Goal: Information Seeking & Learning: Check status

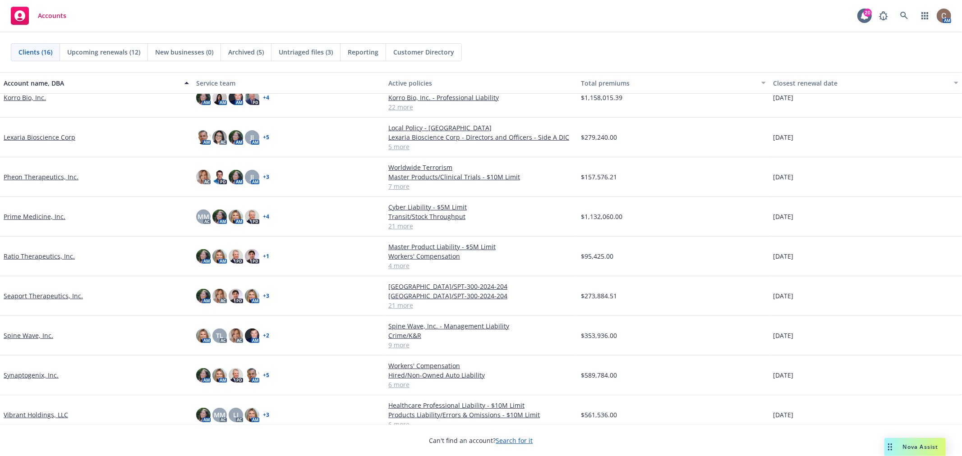
scroll to position [281, 0]
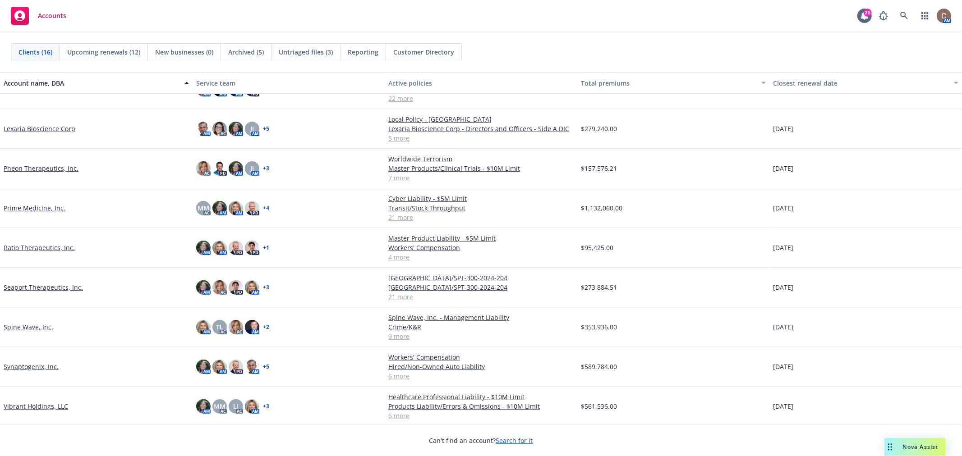
click at [45, 290] on link "Seaport Therapeutics, Inc." at bounding box center [43, 287] width 79 height 9
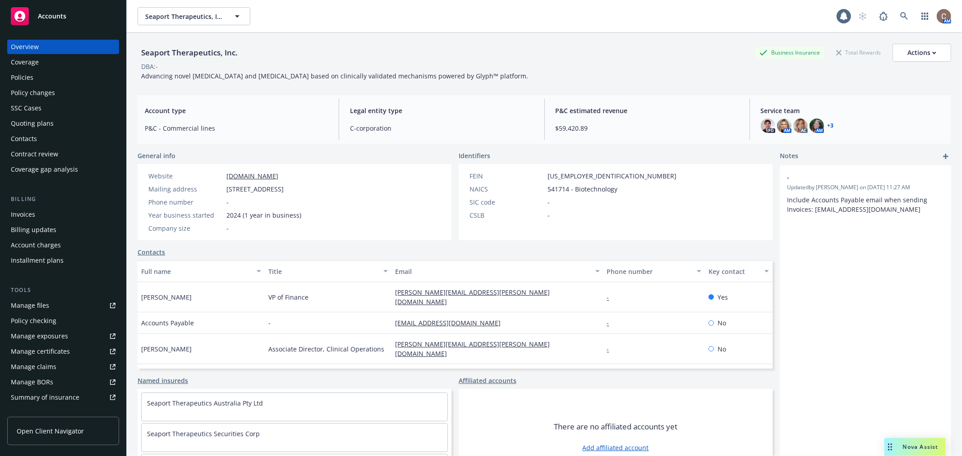
click at [25, 304] on div "Manage files" at bounding box center [30, 306] width 38 height 14
click at [51, 14] on span "Accounts" at bounding box center [52, 16] width 28 height 7
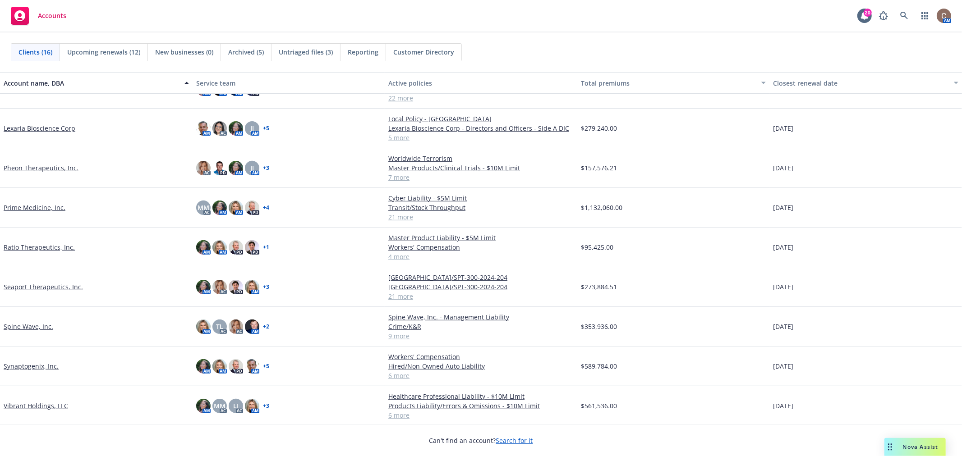
scroll to position [282, 0]
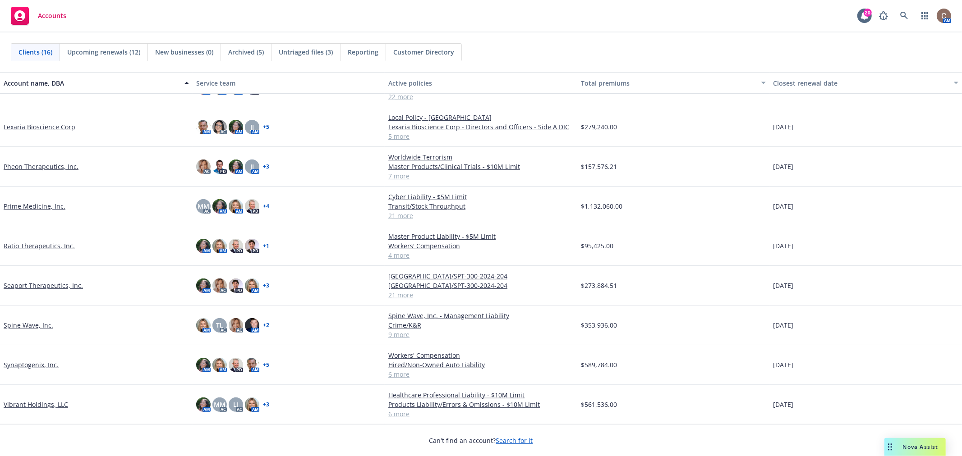
click at [42, 402] on link "Vibrant Holdings, LLC" at bounding box center [36, 404] width 65 height 9
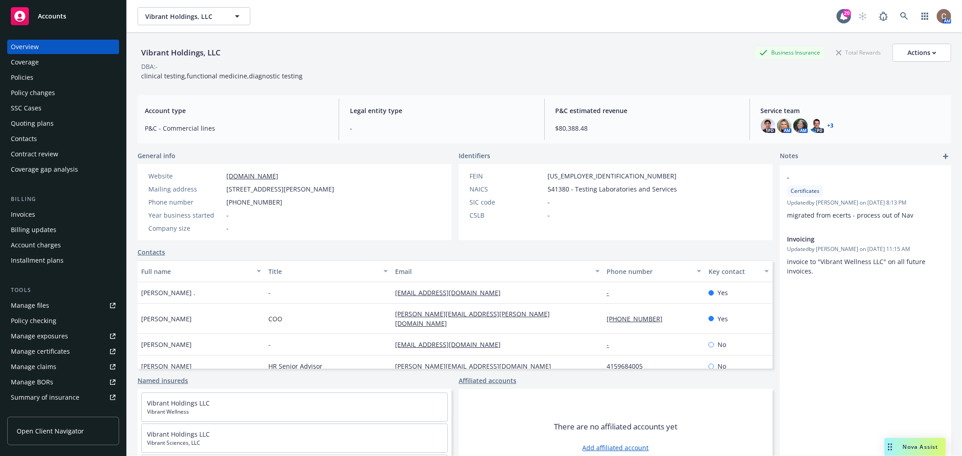
click at [29, 304] on div "Manage files" at bounding box center [30, 306] width 38 height 14
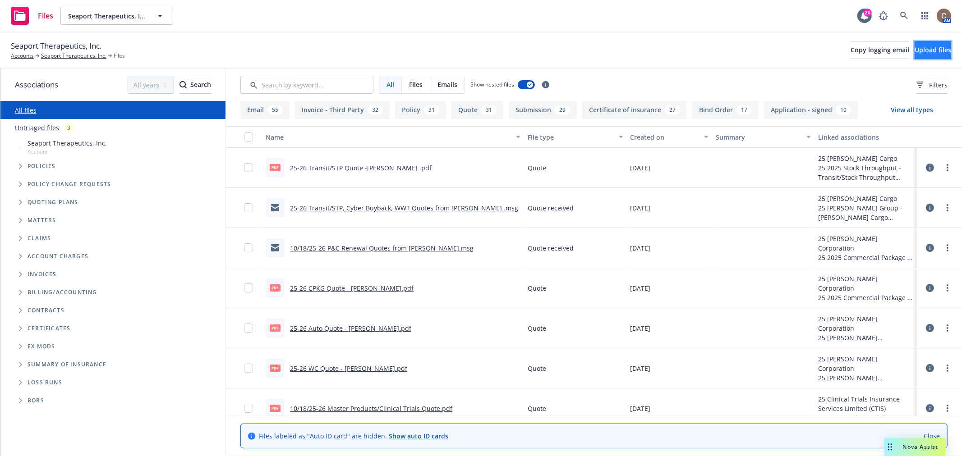
click at [926, 55] on button "Upload files" at bounding box center [933, 50] width 37 height 18
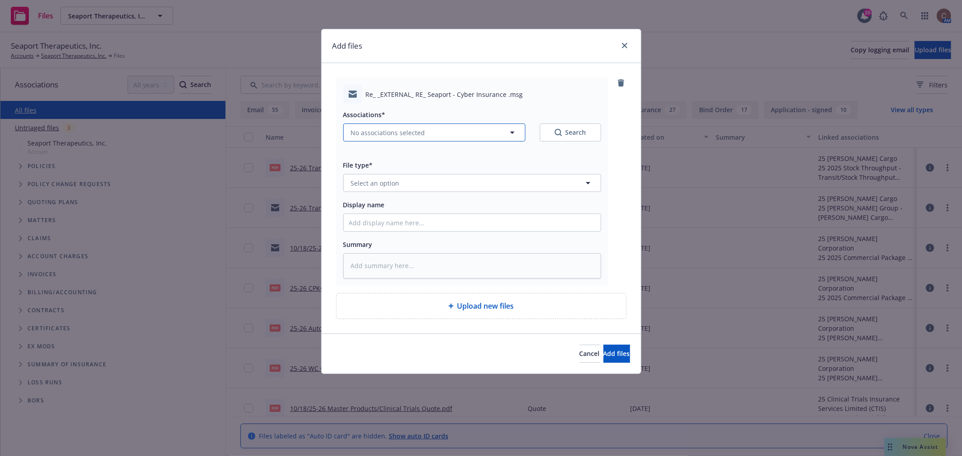
click at [456, 138] on button "No associations selected" at bounding box center [434, 133] width 182 height 18
type textarea "x"
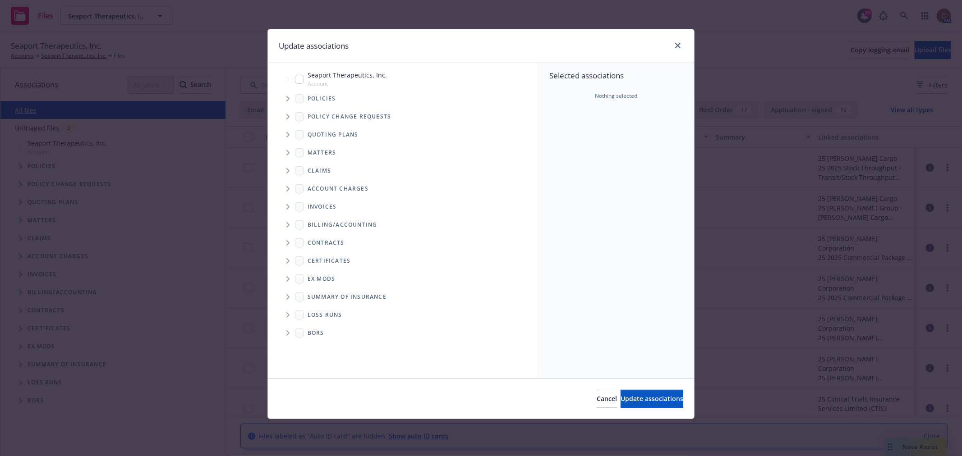
click at [287, 97] on icon "Tree Example" at bounding box center [288, 98] width 4 height 5
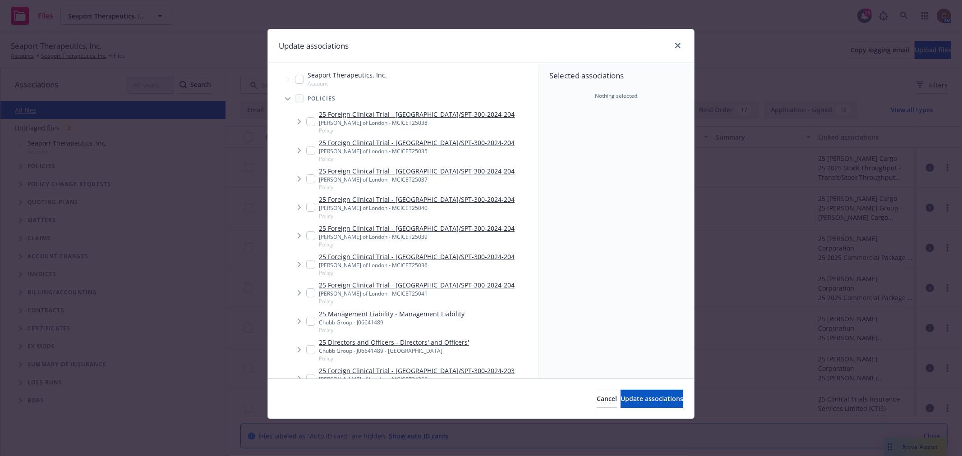
click at [297, 78] on input "Tree Example" at bounding box center [299, 79] width 9 height 9
checkbox input "true"
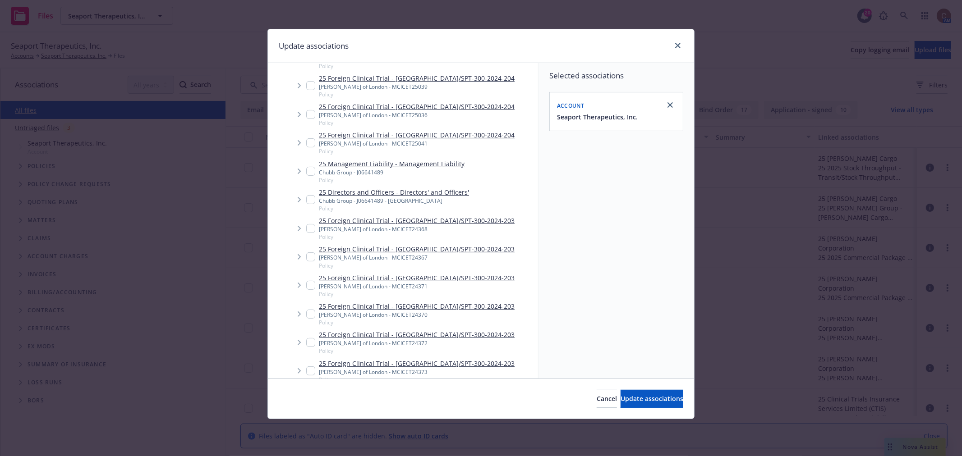
type textarea "x"
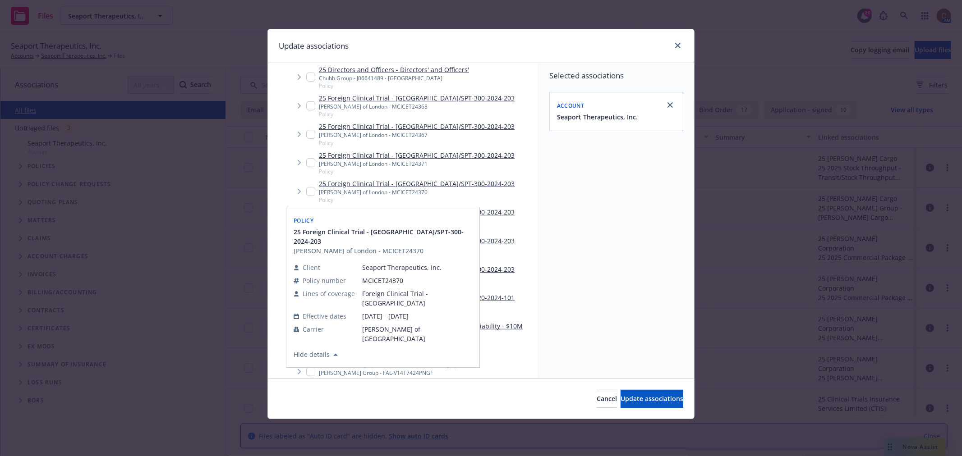
scroll to position [401, 0]
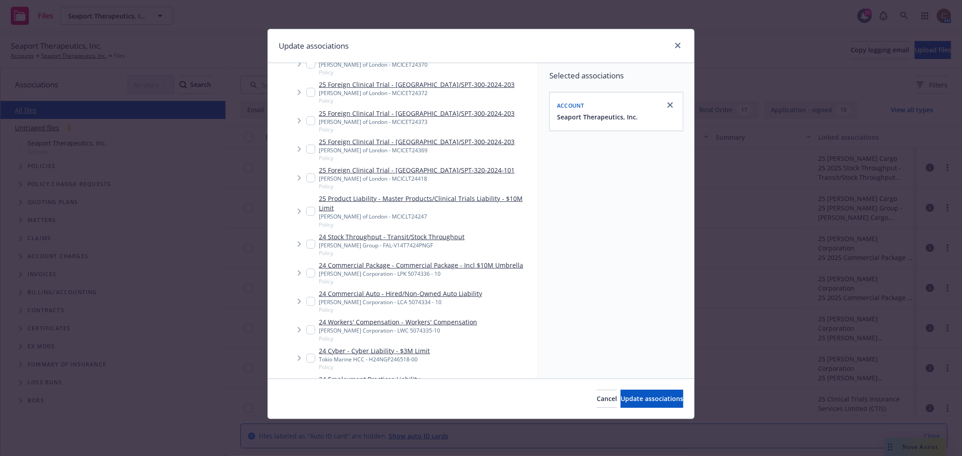
click at [312, 358] on input "Tree Example" at bounding box center [310, 358] width 9 height 9
checkbox input "true"
click at [646, 402] on span "Update associations" at bounding box center [652, 399] width 63 height 9
type textarea "x"
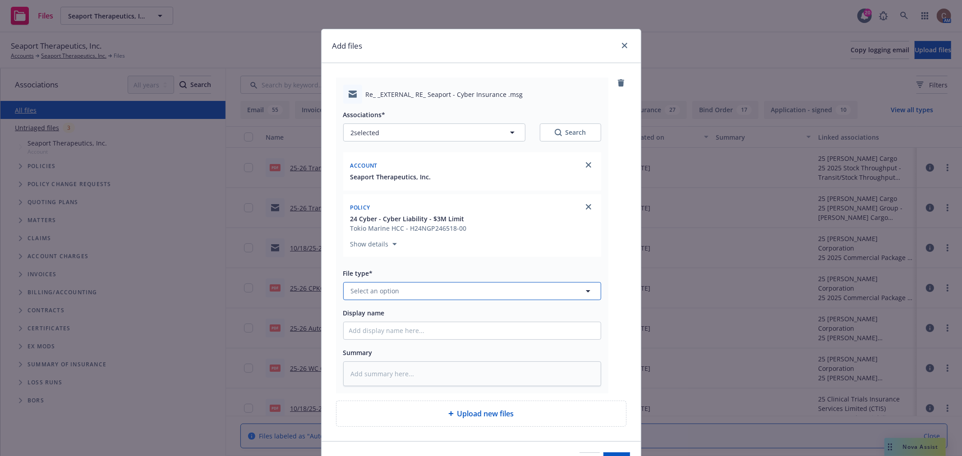
click at [454, 287] on button "Select an option" at bounding box center [472, 291] width 258 height 18
type input "email"
click at [462, 273] on div "Email" at bounding box center [472, 266] width 246 height 13
click at [501, 332] on input "Display name" at bounding box center [472, 331] width 257 height 17
paste input "Cyber Insurance"
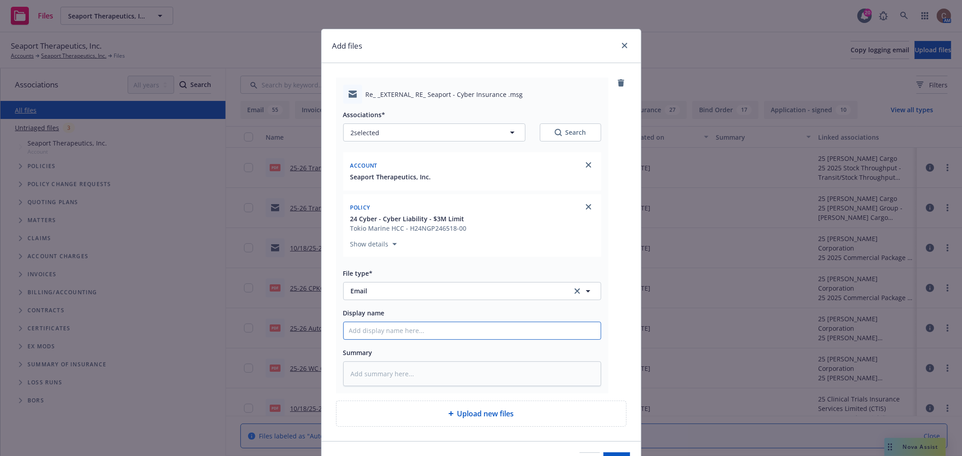
type textarea "x"
type input "Cyber Insurance"
click at [432, 330] on input "Cyber Insurance" at bounding box center [472, 331] width 257 height 17
paste input "updated panel list from Tokio Marine"
type textarea "x"
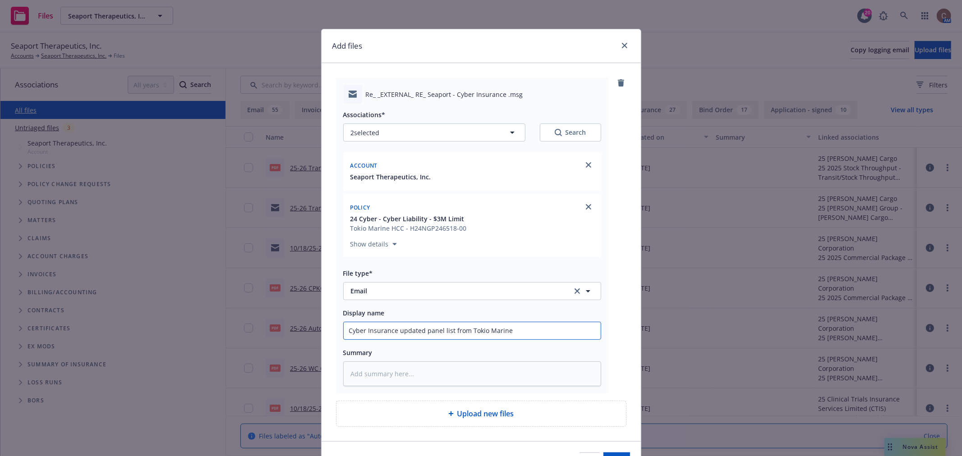
type input "Cyber Insurance updated panel list from Tokio Marine"
click at [512, 330] on input "Cyber Insurance updated panel list from Tokio Marine" at bounding box center [472, 331] width 257 height 17
click at [448, 330] on input "Cyber Insurance updated panel list from Tokio Marine" at bounding box center [472, 331] width 257 height 17
type textarea "x"
type input "Cyber Insurance updated panel list/C from Tokio Marine"
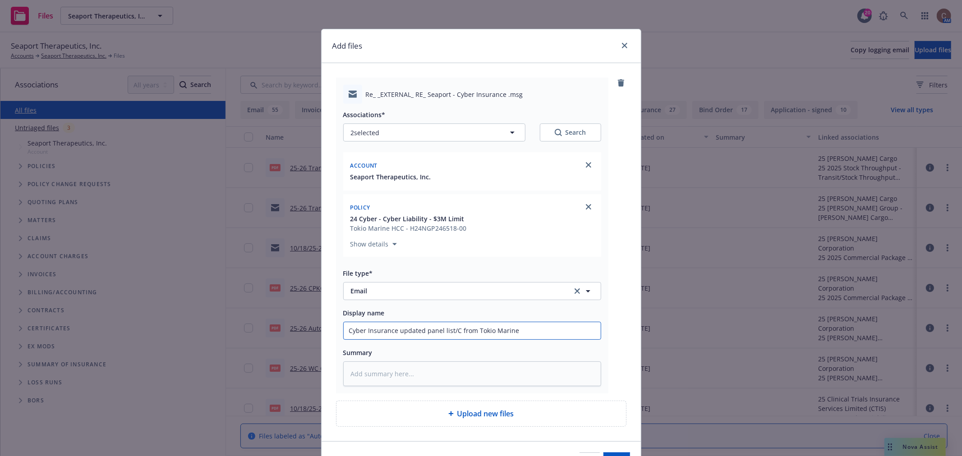
type textarea "x"
type input "Cyber Insurance updated panel list/Cy from Tokio Marine"
type textarea "x"
type input "Cyber Insurance updated panel list/Cybe from Tokio Marine"
type textarea "x"
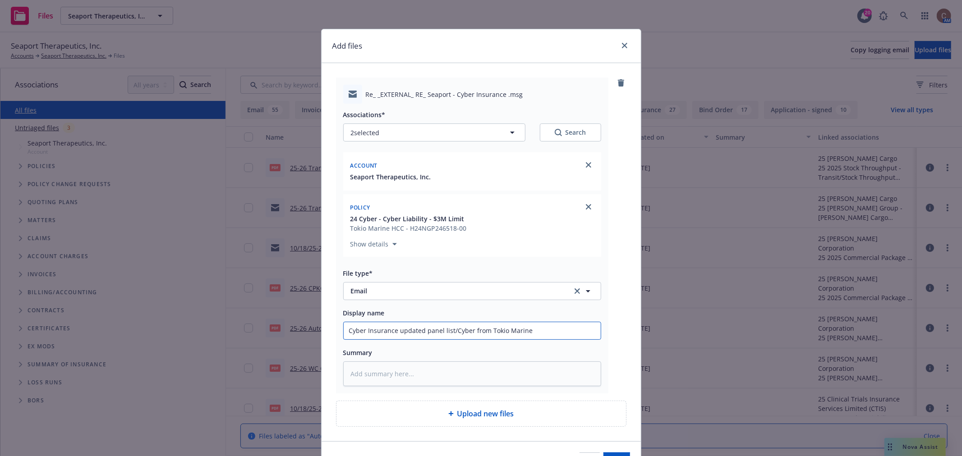
type input "Cyber Insurance updated panel list/Cyber from Tokio Marine"
type textarea "x"
type input "Cyber Insurance updated panel list/Cyber r from Tokio Marine"
type textarea "x"
type input "Cyber Insurance updated panel list/Cyber re from Tokio Marine"
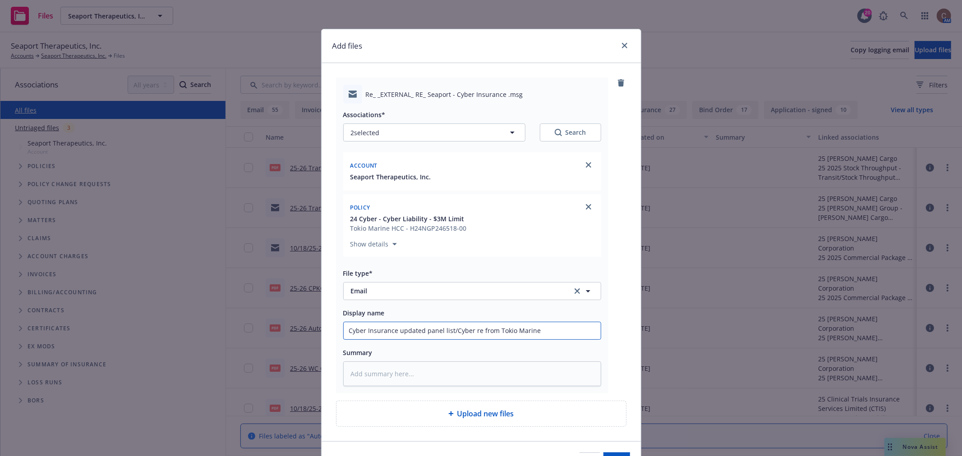
type textarea "x"
type input "Cyber Insurance updated panel list/Cyber res from Tokio Marine"
type textarea "x"
type input "Cyber Insurance updated panel list/Cyber resp from Tokio Marine"
type textarea "x"
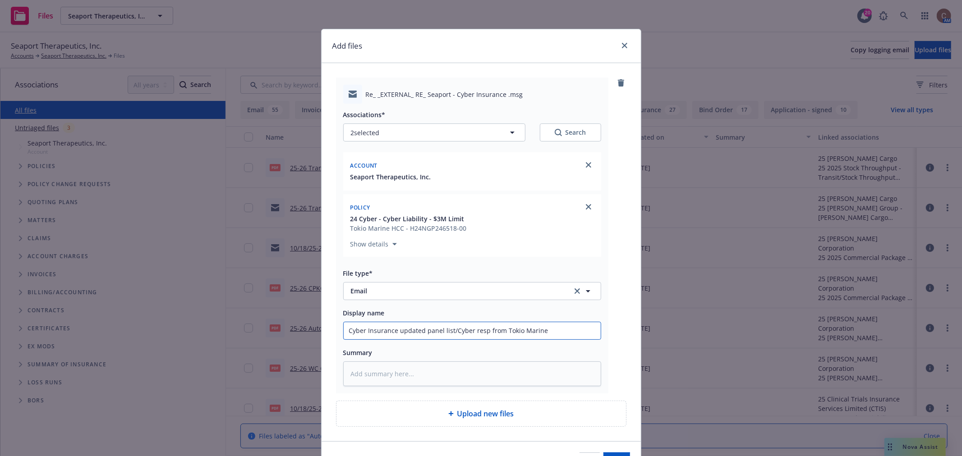
type input "Cyber Insurance updated panel list/Cyber respo from Tokio Marine"
type textarea "x"
type input "Cyber Insurance updated panel list/Cyber respon from Tokio Marine"
type textarea "x"
type input "Cyber Insurance updated panel list/Cyber respons from Tokio Marine"
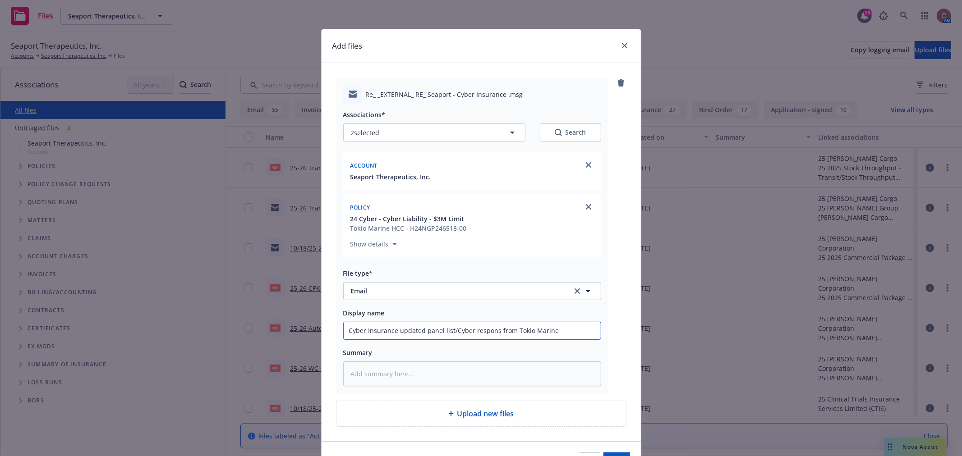
type textarea "x"
type input "Cyber Insurance updated panel list/Cyber response from Tokio Marine"
type textarea "x"
type input "Cyber Insurance updated panel list/Cyber response from Tokio Marine"
type textarea "x"
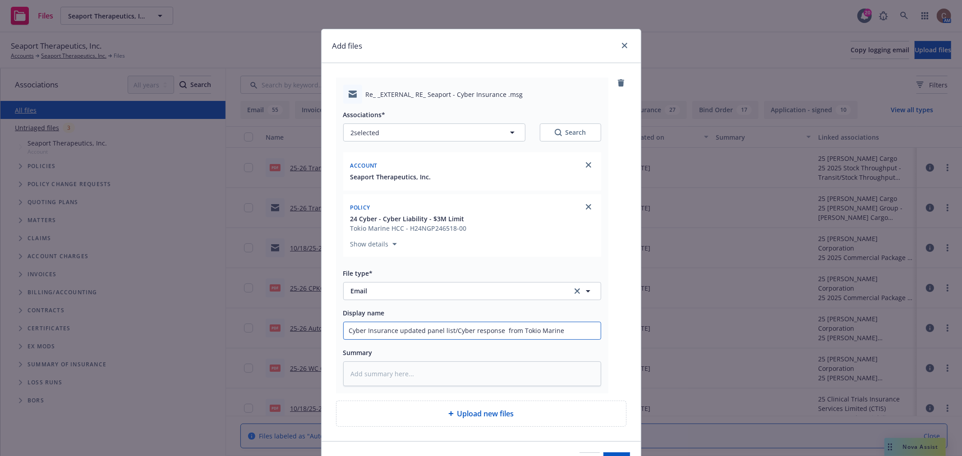
type input "Cyber Insurance updated panel list/Cyber response s from Tokio Marine"
type textarea "x"
type input "Cyber Insurance updated panel list/Cyber response sh from Tokio Marine"
type textarea "x"
type input "Cyber Insurance updated panel list/Cyber response she from Tokio Marine"
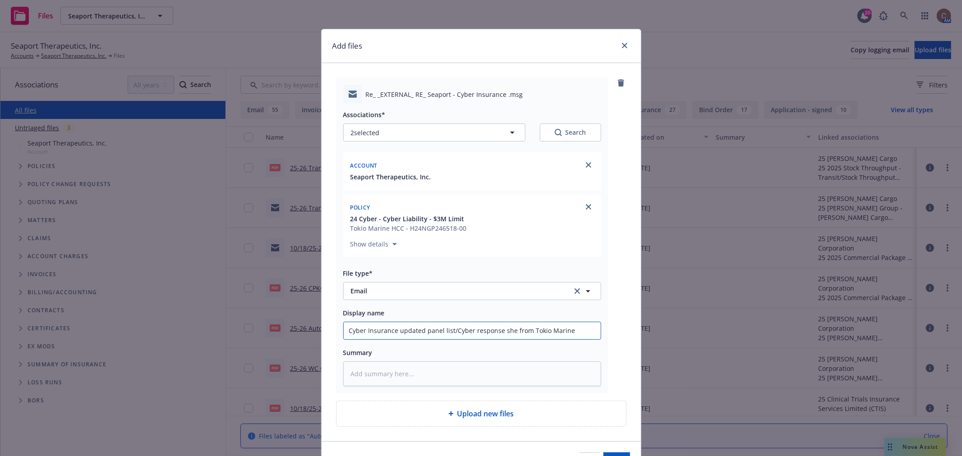
type textarea "x"
type input "Cyber Insurance updated panel list/Cyber response shee from Tokio Marine"
type textarea "x"
type input "Cyber Insurance updated panel list/Cyber response sheee from Tokio Marine"
type textarea "x"
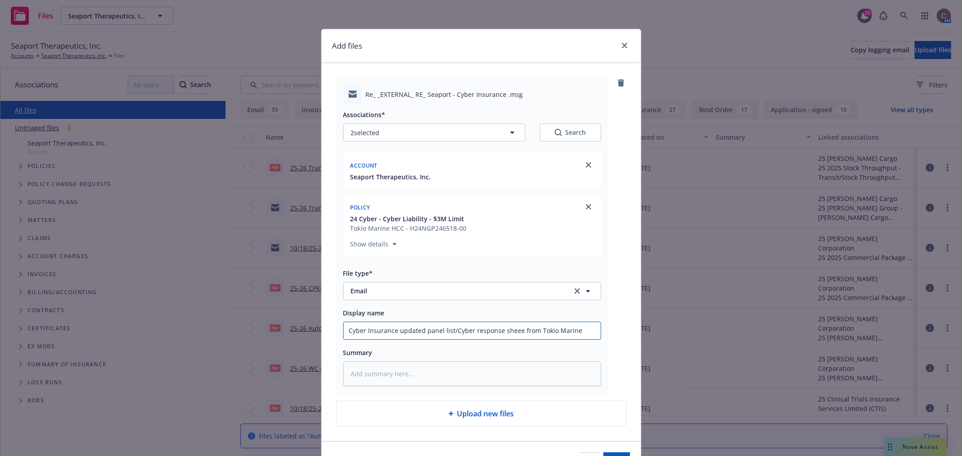
type input "Cyber Insurance updated panel list/Cyber response sheeet from Tokio Marine"
click at [534, 334] on input "Cyber Insurance updated panel list/Cyber response sheeet from Tokio Marine" at bounding box center [472, 331] width 257 height 17
type textarea "x"
type input "Cyber Insurance updated panel list/Cyber response sheeet fro Tokio Marine"
type textarea "x"
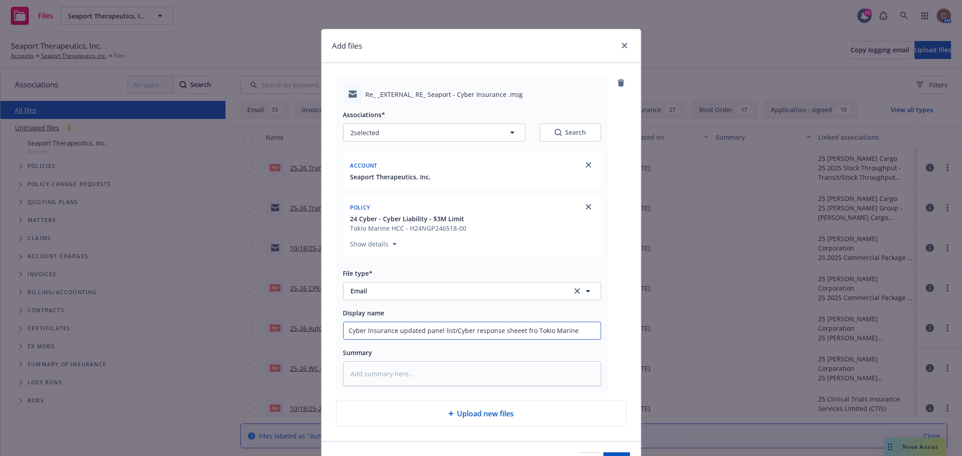
type input "Cyber Insurance updated panel list/Cyber response sheeet fr Tokio Marine"
type textarea "x"
type input "Cyber Insurance updated panel list/Cyber response sheeet f Tokio Marine"
type textarea "x"
type input "Cyber Insurance updated panel list/Cyber response sheeet Tokio Marine"
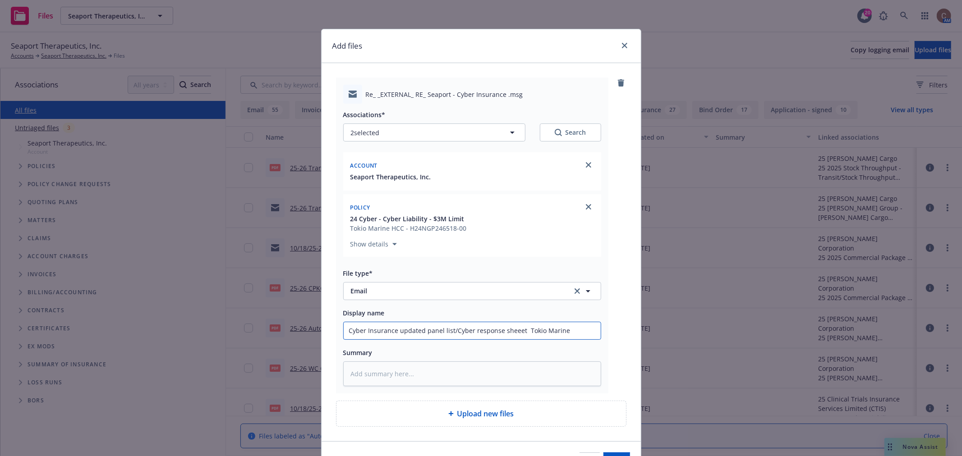
type textarea "x"
type input "Cyber Insurance updated panel list/Cyber response sheeet Tokio Marine"
type textarea "x"
type input "Cyber Insurance updated panel list/Cyber response sheee Tokio Marine"
type textarea "x"
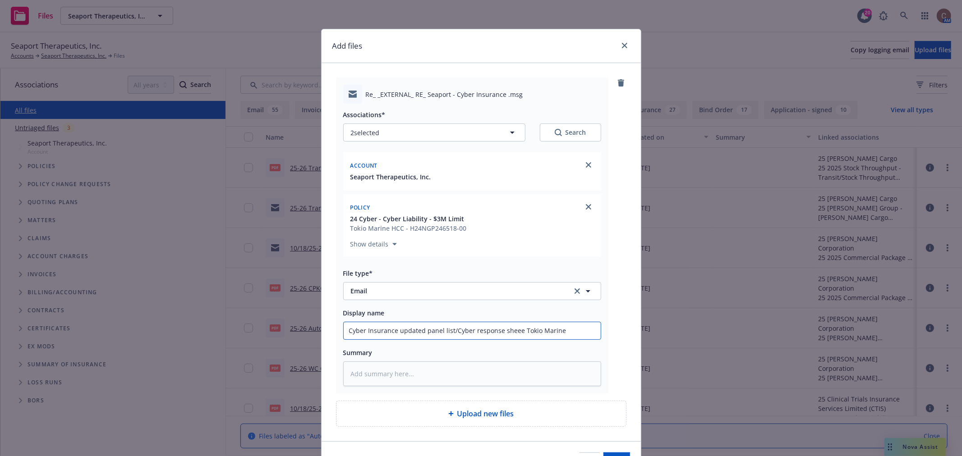
type input "Cyber Insurance updated panel list/Cyber response shee Tokio Marine"
type textarea "x"
type input "Cyber Insurance updated panel list/Cyber response sheet Tokio Marine"
drag, startPoint x: 557, startPoint y: 332, endPoint x: 516, endPoint y: 332, distance: 40.6
click at [516, 332] on input "Cyber Insurance updated panel list/Cyber response sheet Tokio Marine" at bounding box center [472, 331] width 257 height 17
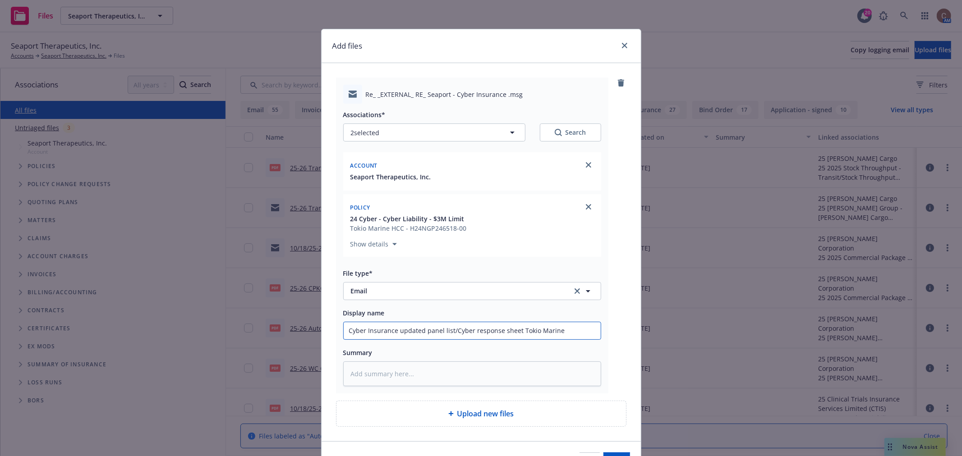
type textarea "x"
type input "Cyber Insurance updated panel list/Cyber response sheet"
drag, startPoint x: 395, startPoint y: 332, endPoint x: 363, endPoint y: 328, distance: 32.6
click at [363, 328] on input "Cyber Insurance updated panel list/Cyber response sheet" at bounding box center [472, 331] width 257 height 17
type textarea "x"
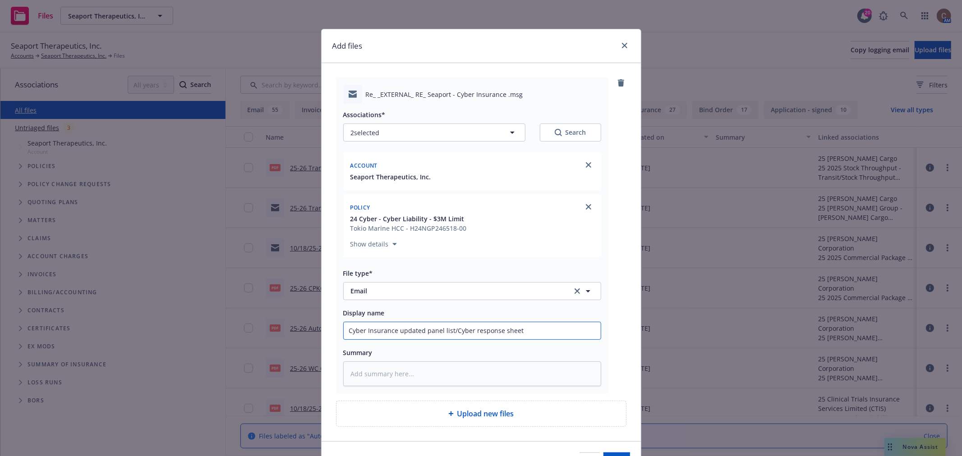
type input "Cyber- updated panel list/Cyber response sheet"
type textarea "x"
type input "Cyber updated panel list/Cyber response sheet"
type textarea "x"
type input "Cyber - updated panel list/Cyber response sheet"
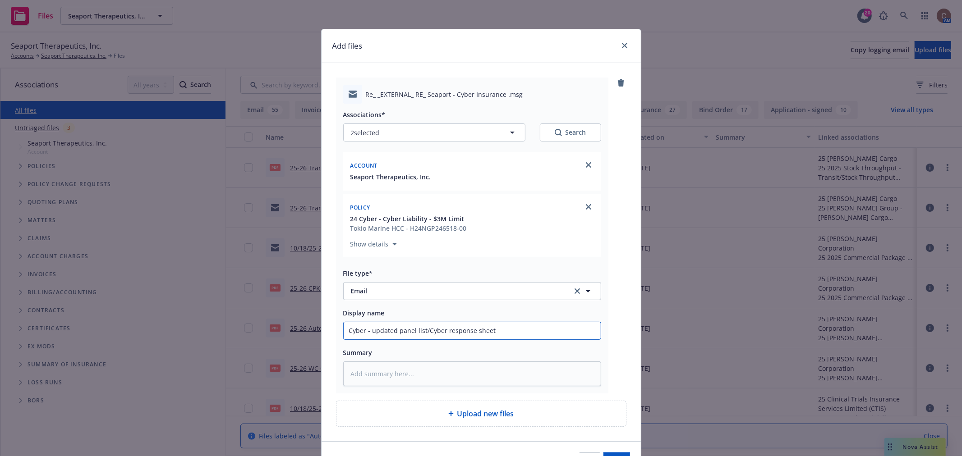
paste input "Tokio Marine"
type textarea "x"
type input "Cyber -Tokio Marine updated panel list/Cyber response sheet"
type textarea "x"
type input "Cyber -Tokio Marine - updated panel list/Cyber response sheet"
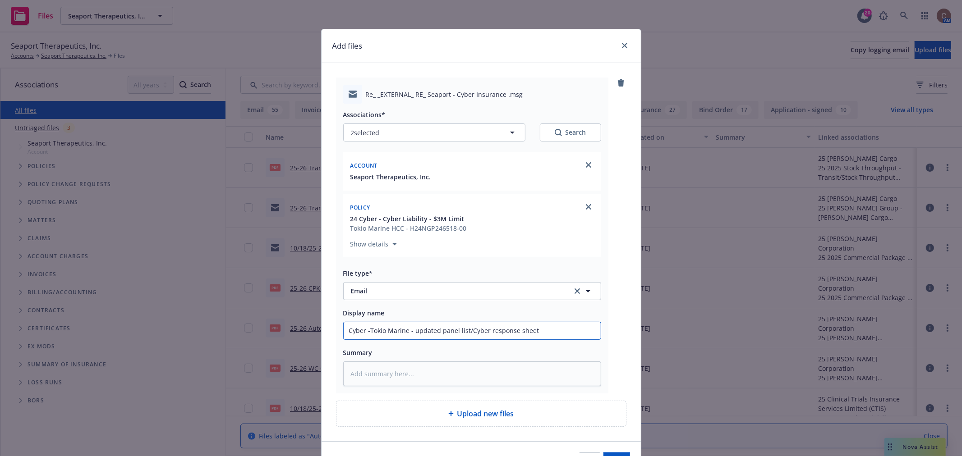
click at [567, 334] on input "Cyber -Tokio Marine - updated panel list/Cyber response sheet" at bounding box center [472, 331] width 257 height 17
type textarea "x"
type input "Cyber -Tokio Marine - updated panel list/Cyber response sheet s"
type textarea "x"
type input "Cyber -Tokio Marine - updated panel list/Cyber response sheet sen"
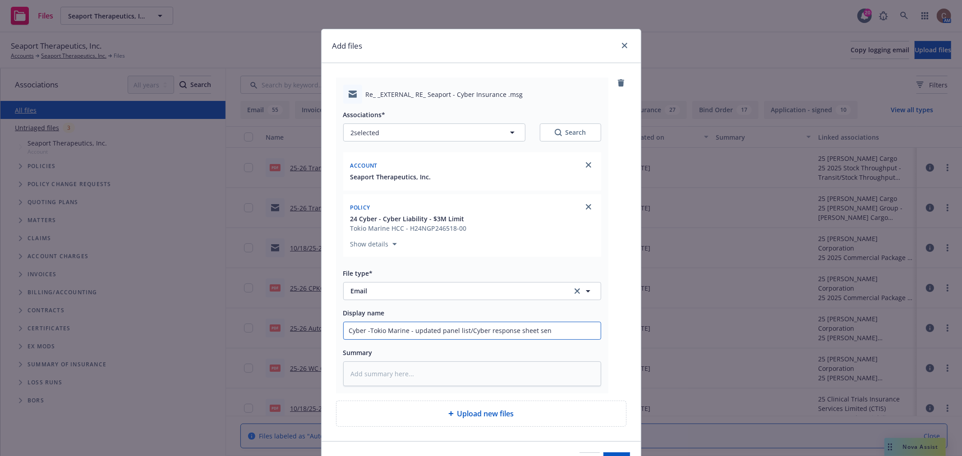
type textarea "x"
type input "Cyber -Tokio Marine - updated panel list/Cyber response sheet sent"
type textarea "x"
type input "Cyber -Tokio Marine - updated panel list/Cyber response sheet sent t"
type textarea "x"
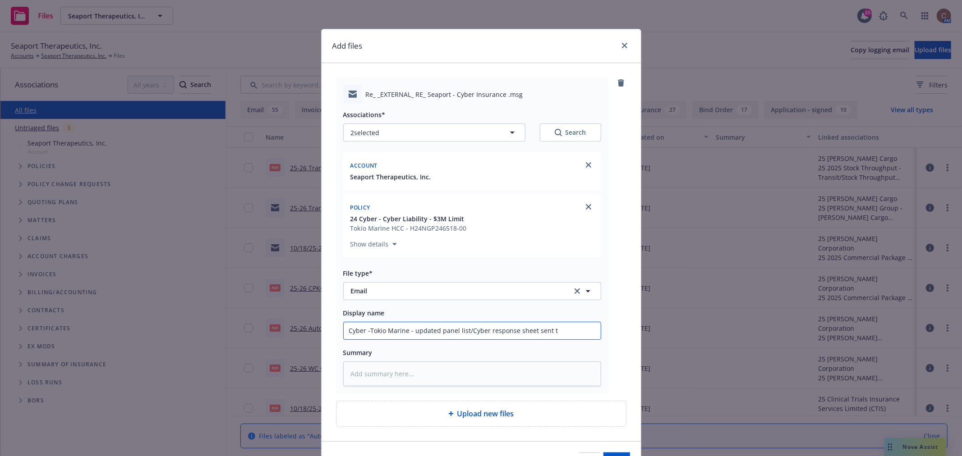
type input "Cyber -Tokio Marine - updated panel list/Cyber response sheet sent to"
type textarea "x"
type input "Cyber -Tokio Marine - updated panel list/Cyber response sheet sent to"
type textarea "x"
type input "Cyber -Tokio Marine - updated panel list/Cyber response sheet sent to i"
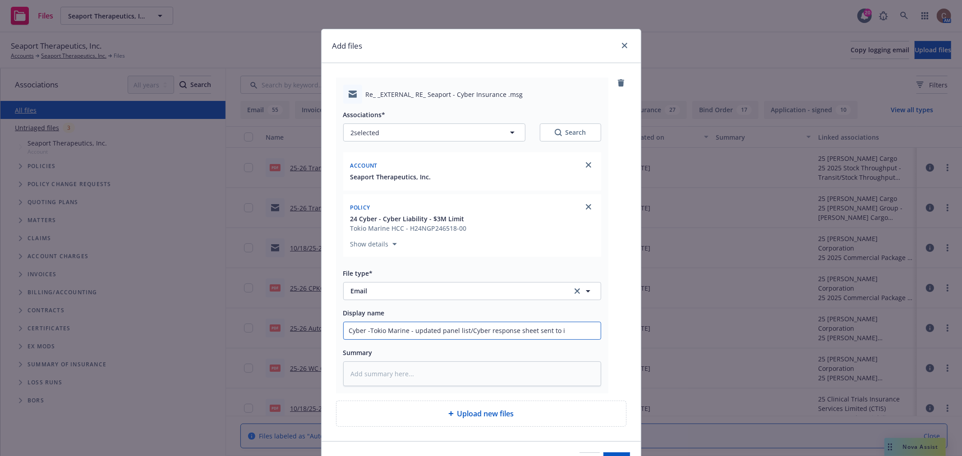
type textarea "x"
type input "Cyber -Tokio Marine - updated panel list/Cyber response sheet sent to inu"
type textarea "x"
type input "Cyber -Tokio Marine - updated panel list/Cyber response sheet sent to inus"
type textarea "x"
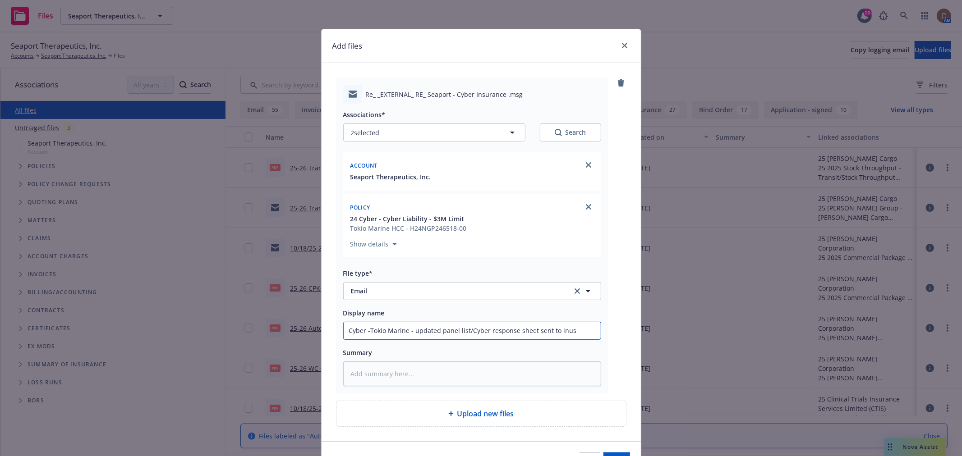
type input "Cyber -Tokio Marine - updated panel list/Cyber response sheet sent to inusr"
type textarea "x"
type input "Cyber -Tokio Marine - updated panel list/Cyber response sheet sent to inusre"
type textarea "x"
type input "Cyber -Tokio Marine - updated panel list/Cyber response sheet sent to inusred"
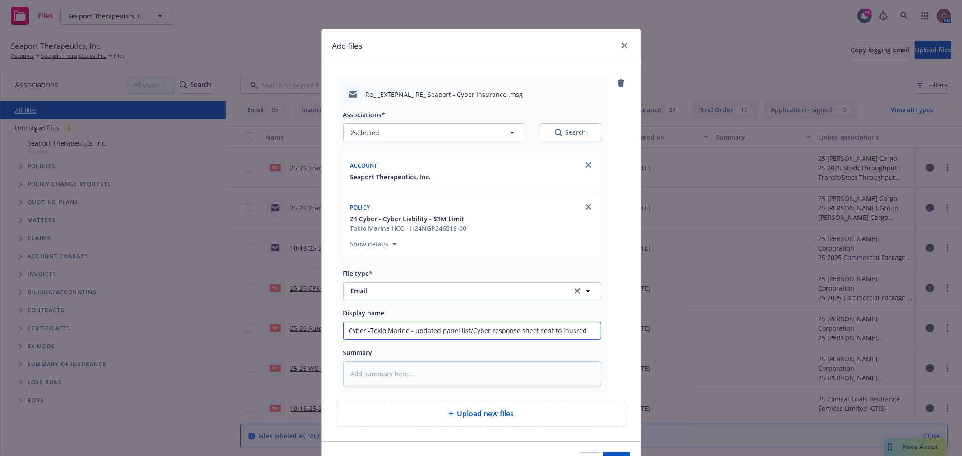
type textarea "x"
type input "Cyber -Tokio Marine - updated panel list/Cyber response sheet sent to inusre"
type textarea "x"
type input "Cyber -Tokio Marine - updated panel list/Cyber response sheet sent to inusr"
type textarea "x"
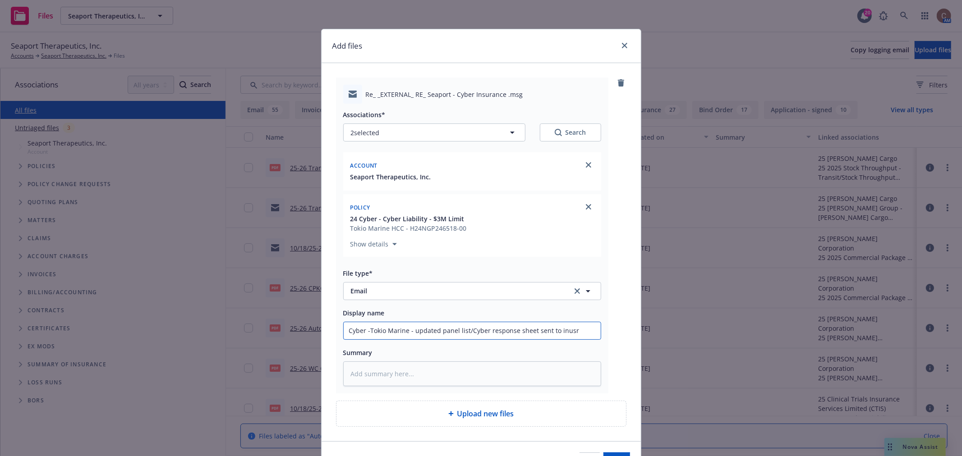
type input "Cyber -Tokio Marine - updated panel list/Cyber response sheet sent to inus"
type textarea "x"
type input "Cyber -Tokio Marine - updated panel list/Cyber response sheet sent to inu"
type textarea "x"
type input "Cyber -Tokio Marine - updated panel list/Cyber response sheet sent to in"
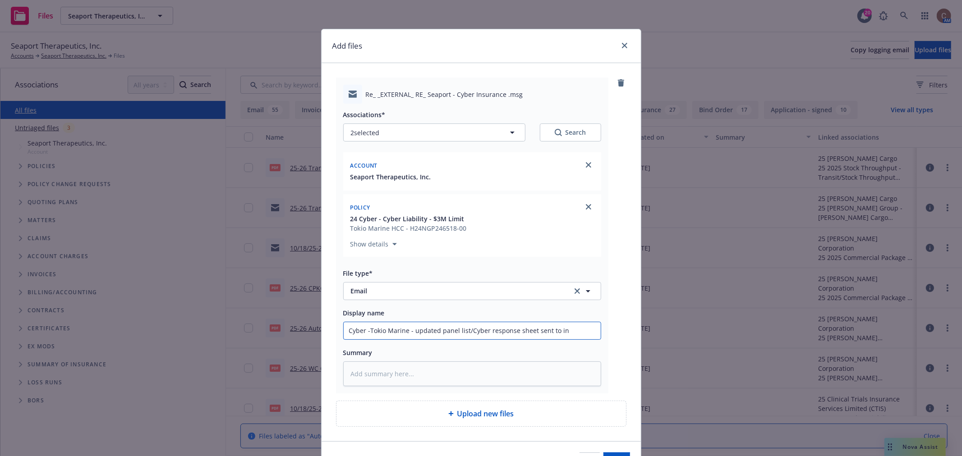
type textarea "x"
type input "Cyber -Tokio Marine - updated panel list/Cyber response sheet sent to ins"
type textarea "x"
type input "Cyber -Tokio Marine - updated panel list/Cyber response sheet sent to insu"
type textarea "x"
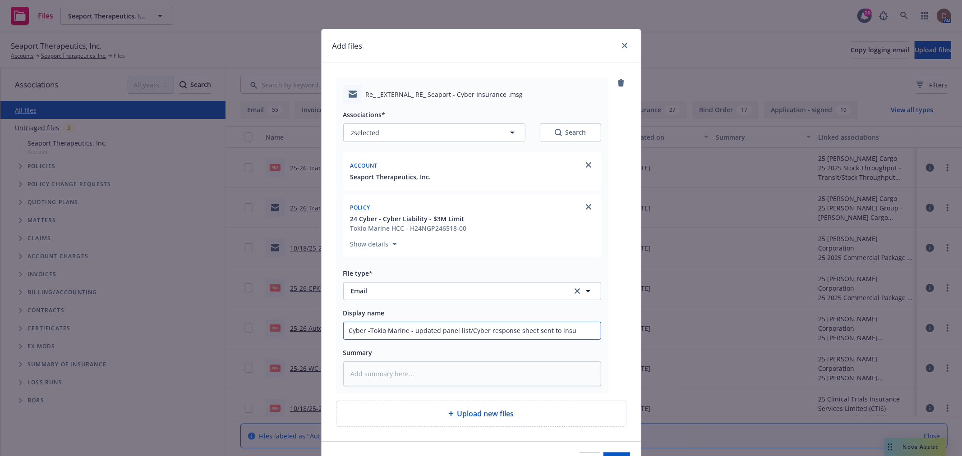
type input "Cyber -Tokio Marine - updated panel list/Cyber response sheet sent to insur"
type textarea "x"
type input "Cyber -Tokio Marine - updated panel list/Cyber response sheet sent to insure"
type textarea "x"
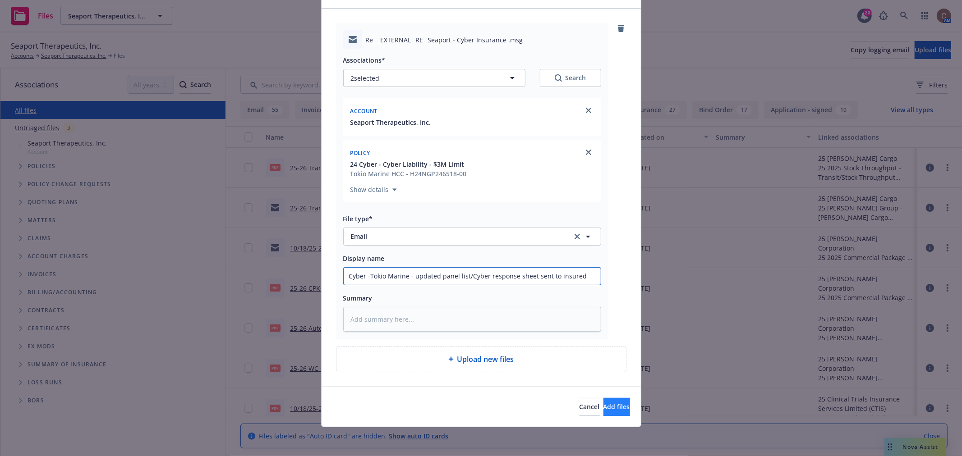
type input "Cyber -Tokio Marine - updated panel list/Cyber response sheet sent to insured"
click at [604, 407] on span "Add files" at bounding box center [617, 407] width 27 height 9
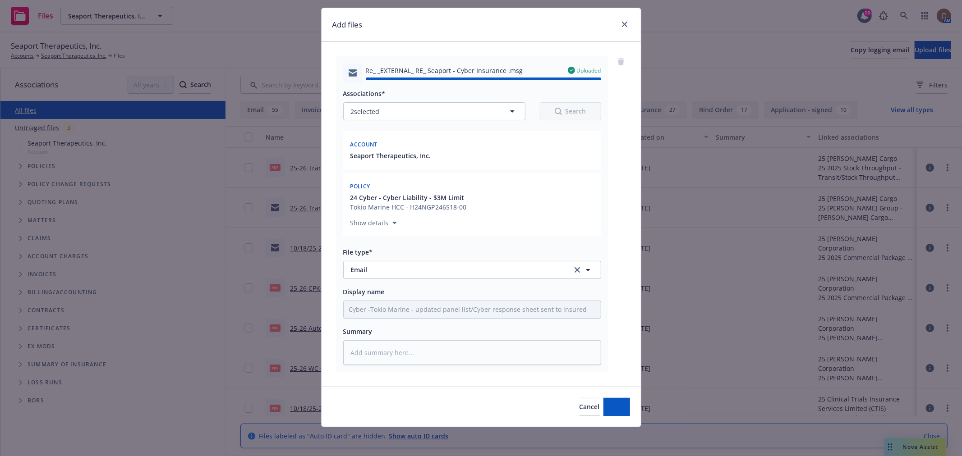
type textarea "x"
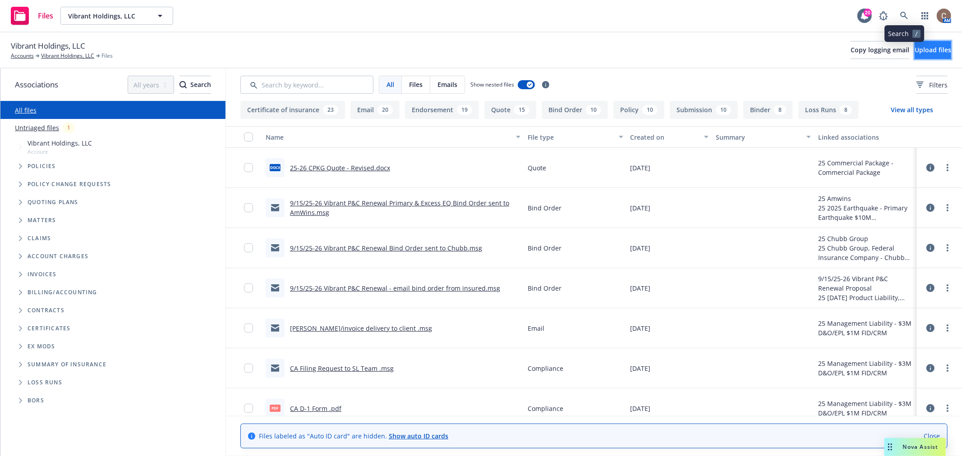
click at [915, 47] on span "Upload files" at bounding box center [933, 50] width 37 height 9
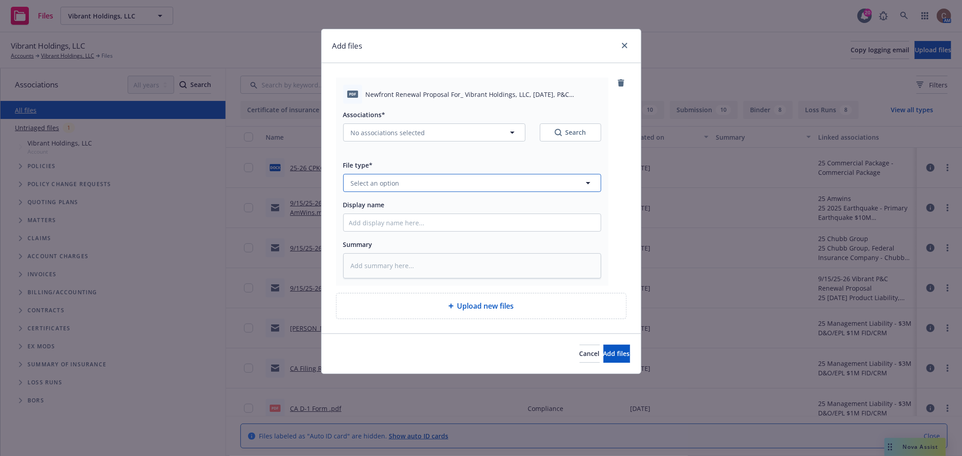
click at [441, 182] on button "Select an option" at bounding box center [472, 183] width 258 height 18
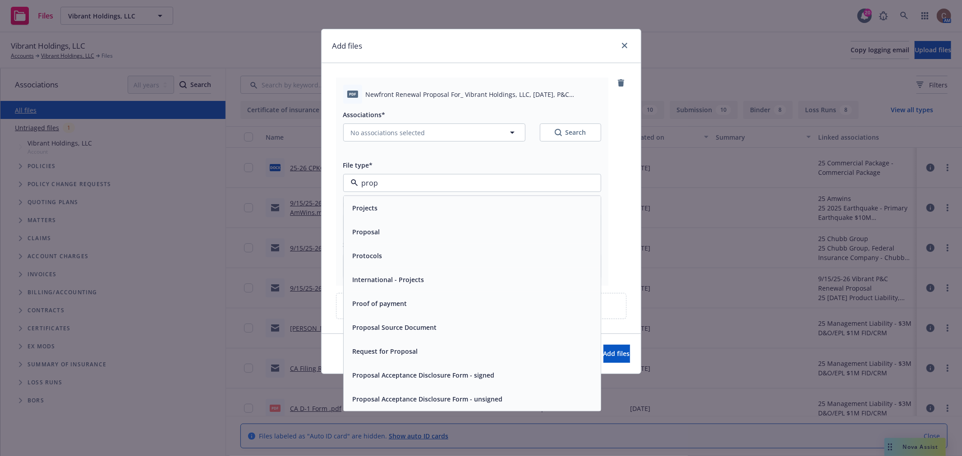
type input "propo"
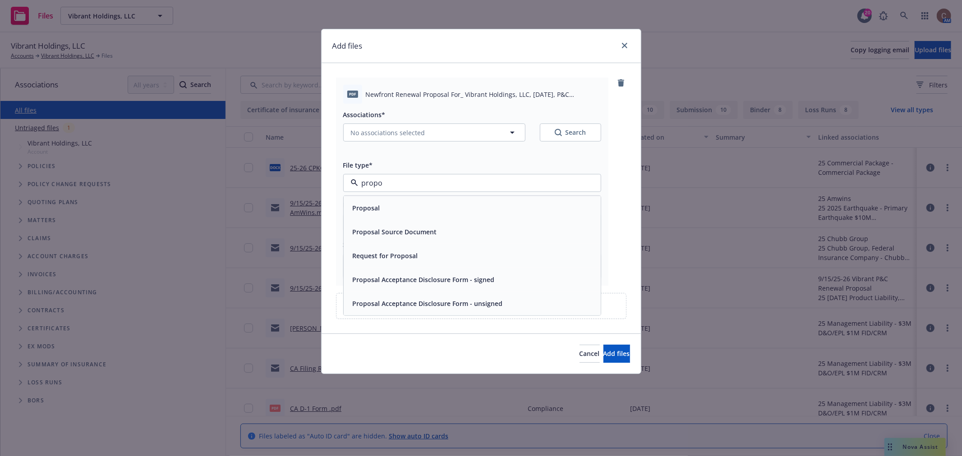
click at [445, 279] on span "Proposal Acceptance Disclosure Form - signed" at bounding box center [424, 279] width 142 height 9
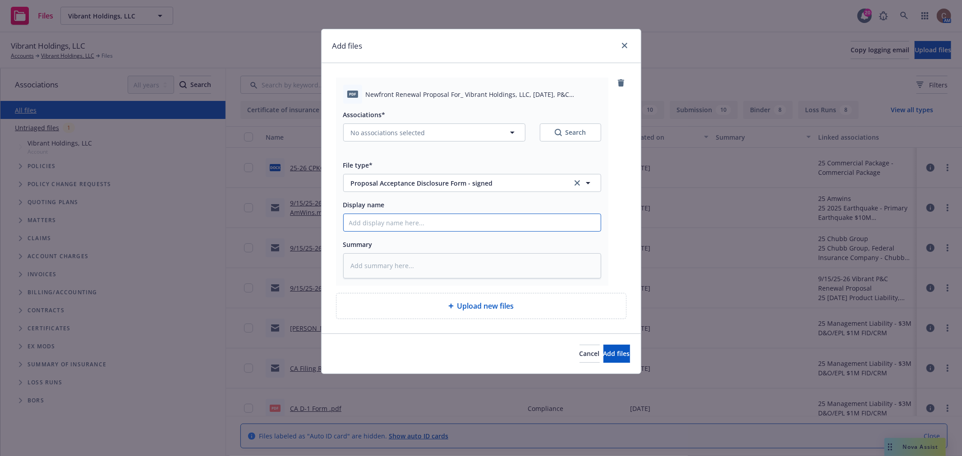
click at [413, 223] on input "Display name" at bounding box center [472, 222] width 257 height 17
type textarea "x"
type input "2"
type textarea "x"
click at [500, 137] on button "No associations selected" at bounding box center [434, 133] width 182 height 18
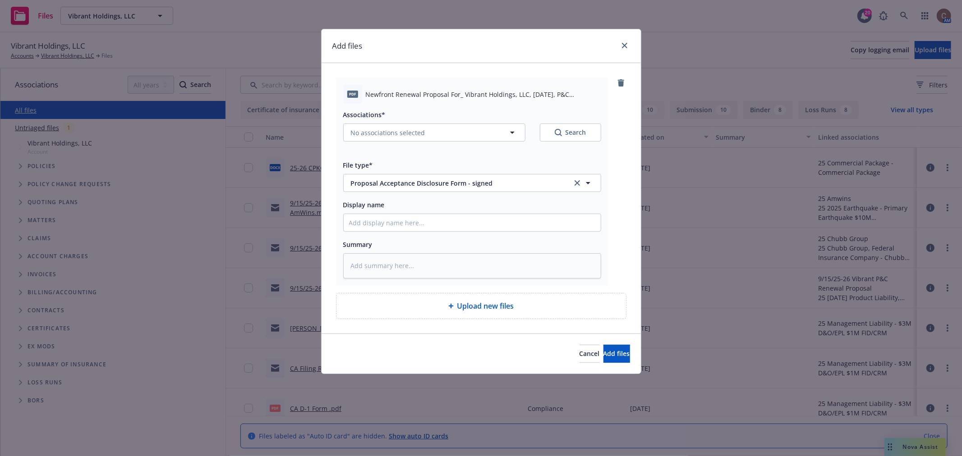
type textarea "x"
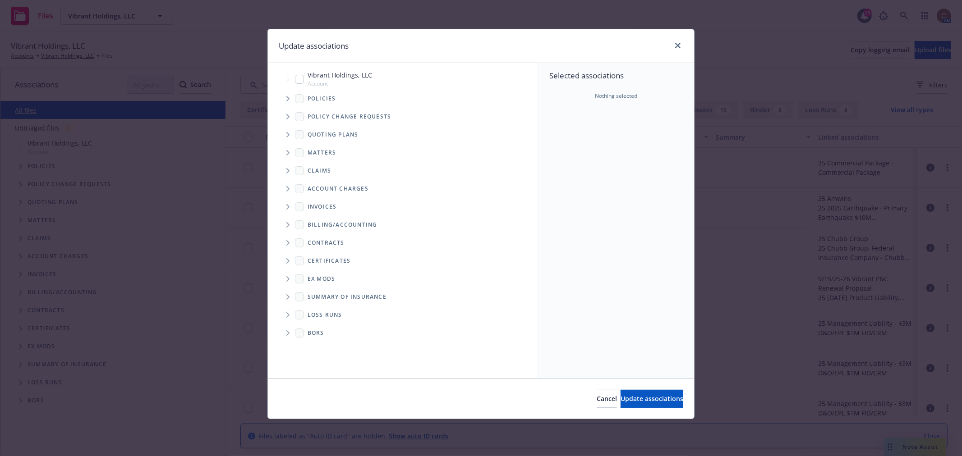
click at [289, 134] on icon "Tree Example" at bounding box center [287, 134] width 3 height 5
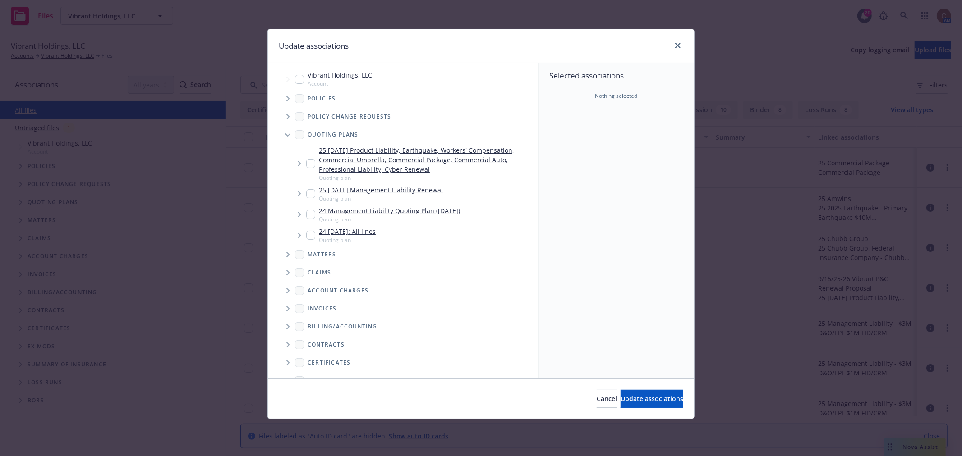
click at [313, 167] on input "Tree Example" at bounding box center [310, 163] width 9 height 9
checkbox input "true"
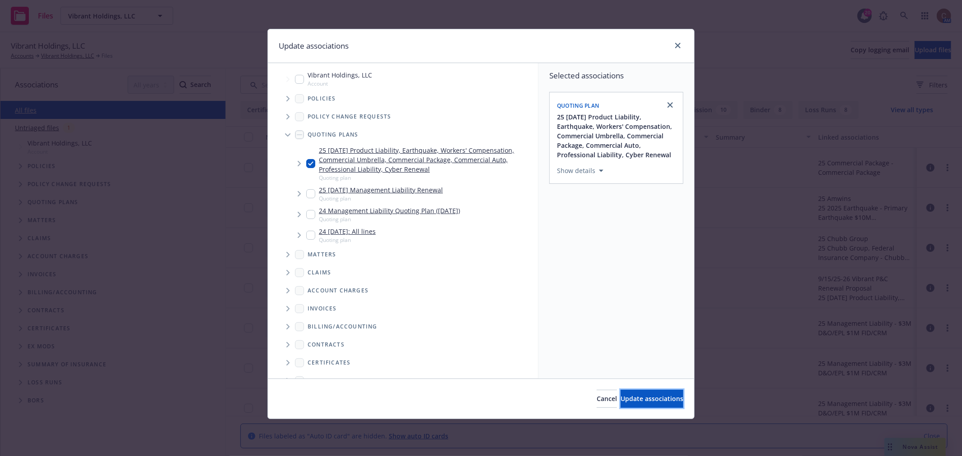
click at [655, 393] on button "Update associations" at bounding box center [652, 399] width 63 height 18
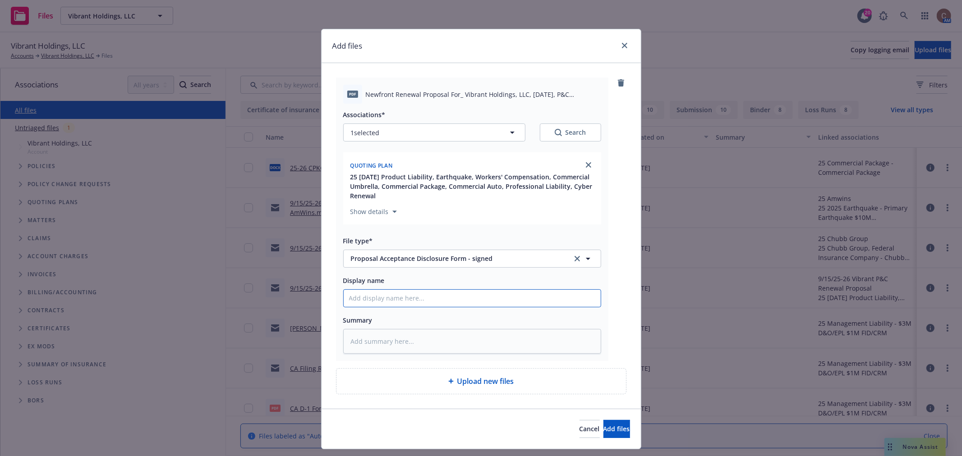
click at [416, 298] on input "Display name" at bounding box center [472, 298] width 257 height 17
click at [392, 304] on input "Display name" at bounding box center [472, 298] width 257 height 17
paste input "9/15/25-26 P&C Renewal Proposal Enclosed"
type textarea "x"
type input "9/15/25-26 P&C Renewal Proposal Enclosed"
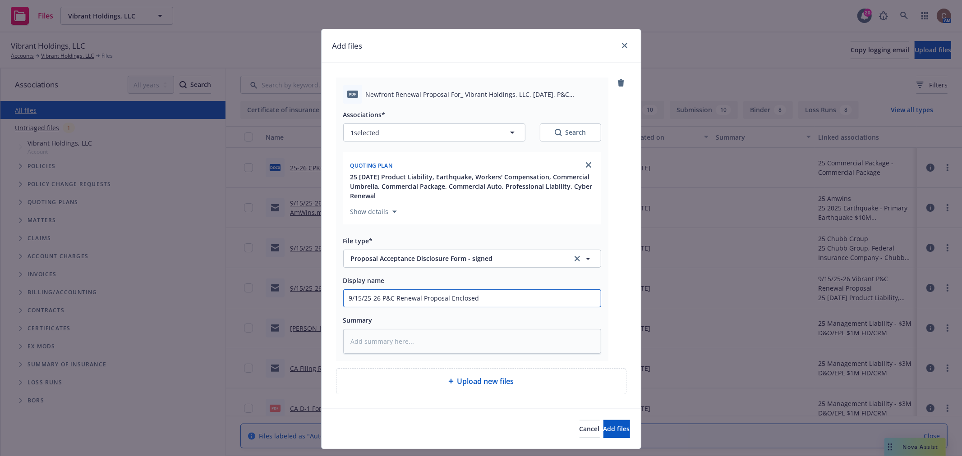
drag, startPoint x: 480, startPoint y: 299, endPoint x: 447, endPoint y: 298, distance: 32.9
click at [447, 298] on input "9/15/25-26 P&C Renewal Proposal Enclosed" at bounding box center [472, 298] width 257 height 17
type textarea "x"
type input "9/15/25-26 P&C Renewal Proposal -"
type textarea "x"
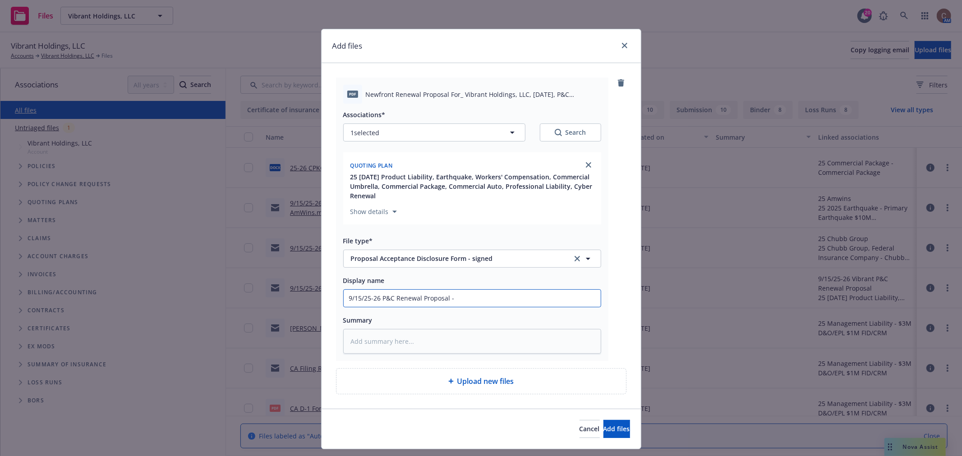
type input "9/15/25-26 P&C Renewal Proposal -"
type textarea "x"
type input "9/15/25-26 P&C Renewal Proposal - si"
type textarea "x"
type input "9/15/25-26 P&C Renewal Proposal - sig"
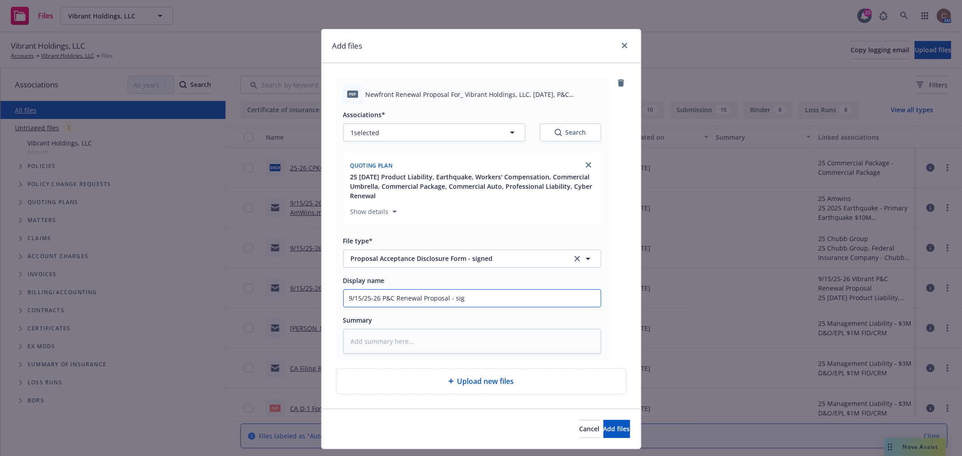
type textarea "x"
type input "9/15/25-26 P&C Renewal Proposal - signe"
type textarea "x"
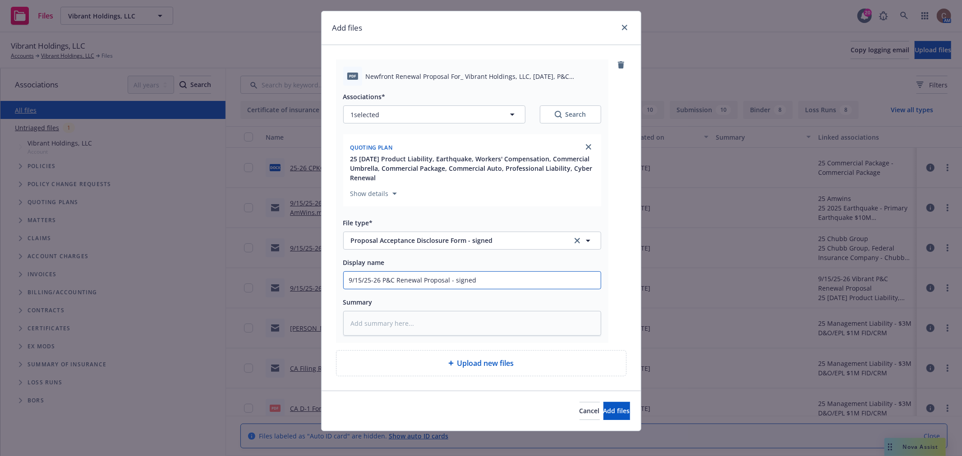
scroll to position [23, 0]
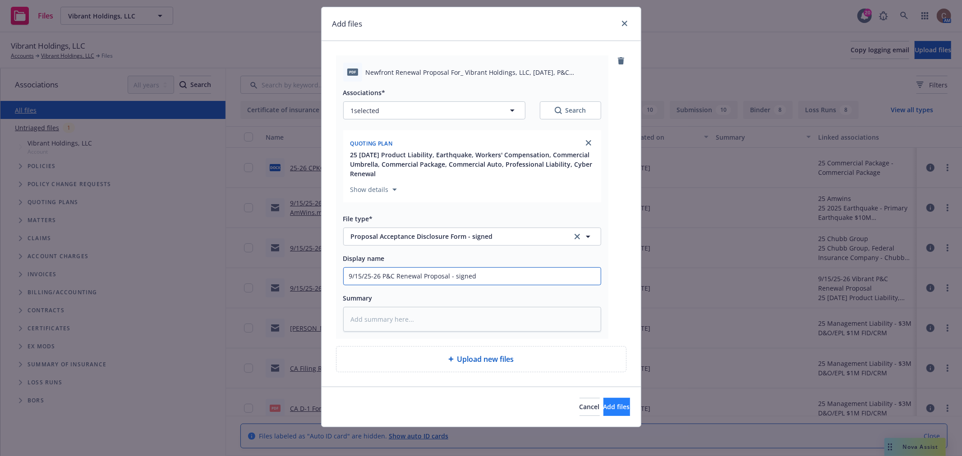
type input "9/15/25-26 P&C Renewal Proposal - signed"
click at [607, 413] on button "Add files" at bounding box center [617, 407] width 27 height 18
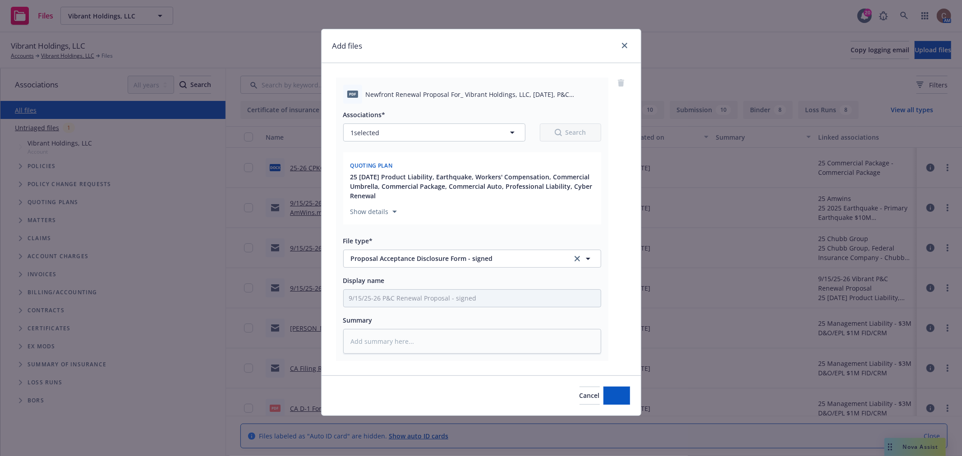
scroll to position [0, 0]
type textarea "x"
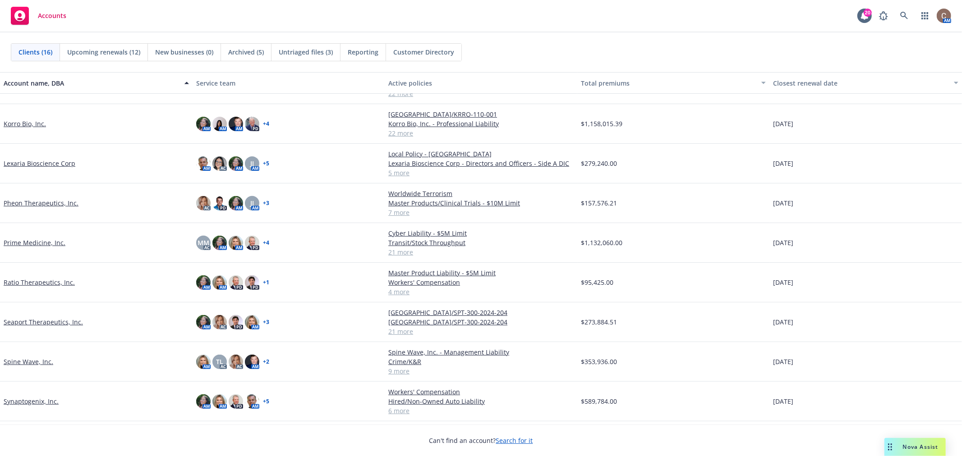
scroll to position [281, 0]
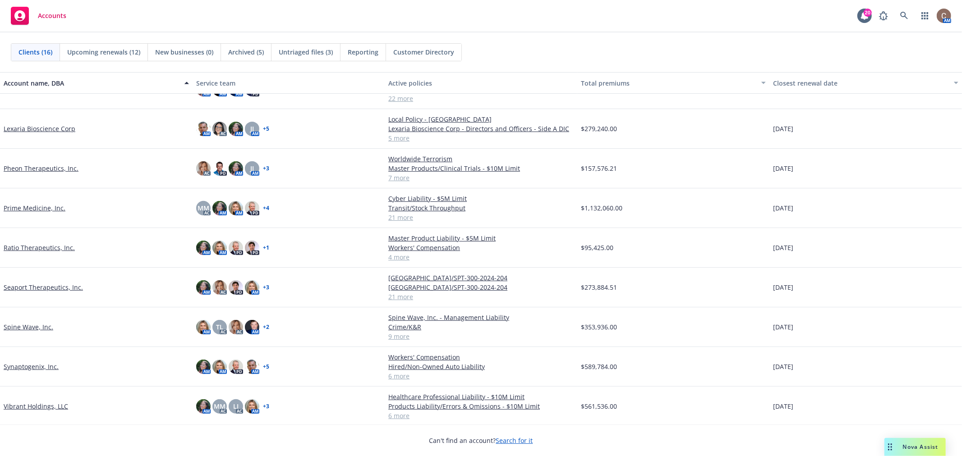
click at [43, 290] on link "Seaport Therapeutics, Inc." at bounding box center [43, 287] width 79 height 9
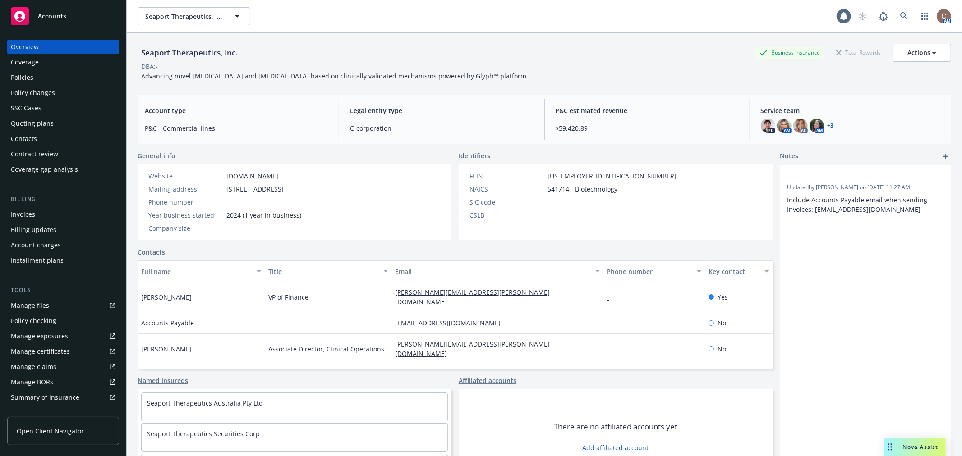
click at [37, 77] on div "Policies" at bounding box center [63, 77] width 105 height 14
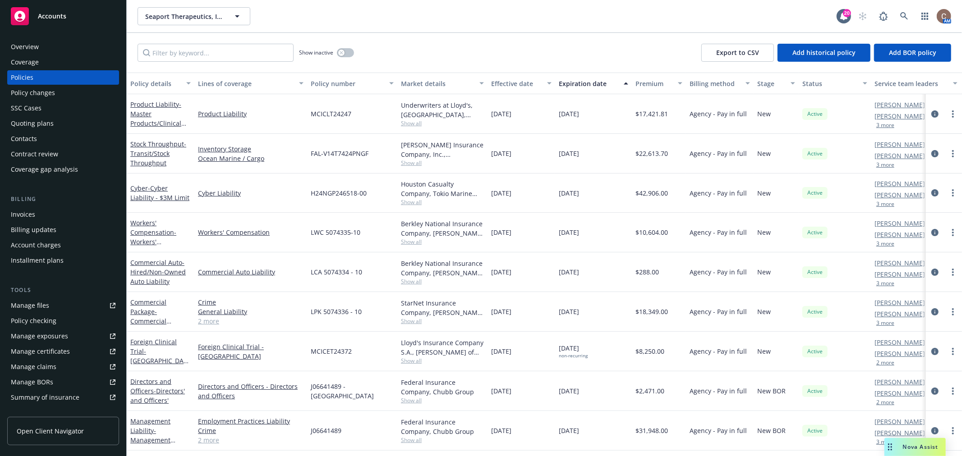
click at [152, 115] on div "Product Liability - Master Products/Clinical Trials Liability - $10M Limit" at bounding box center [160, 114] width 60 height 28
click at [143, 116] on span "- Master Products/Clinical Trials Liability - $10M Limit" at bounding box center [158, 123] width 56 height 46
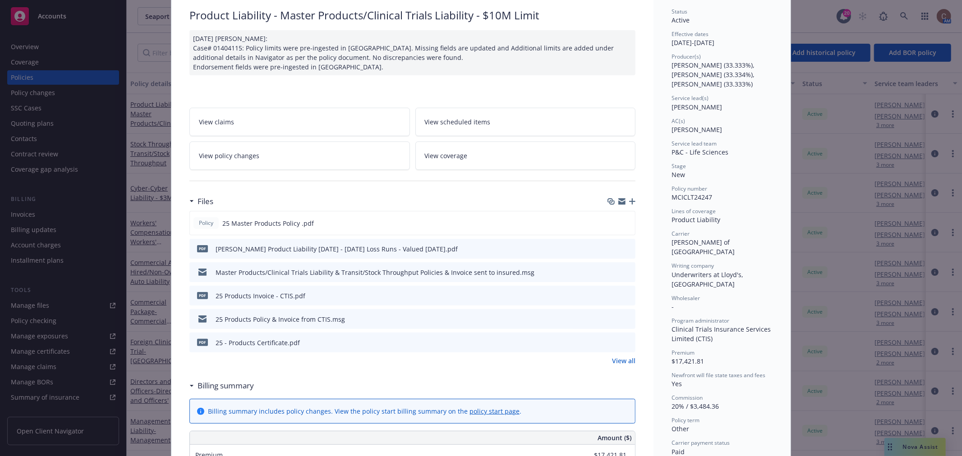
scroll to position [50, 0]
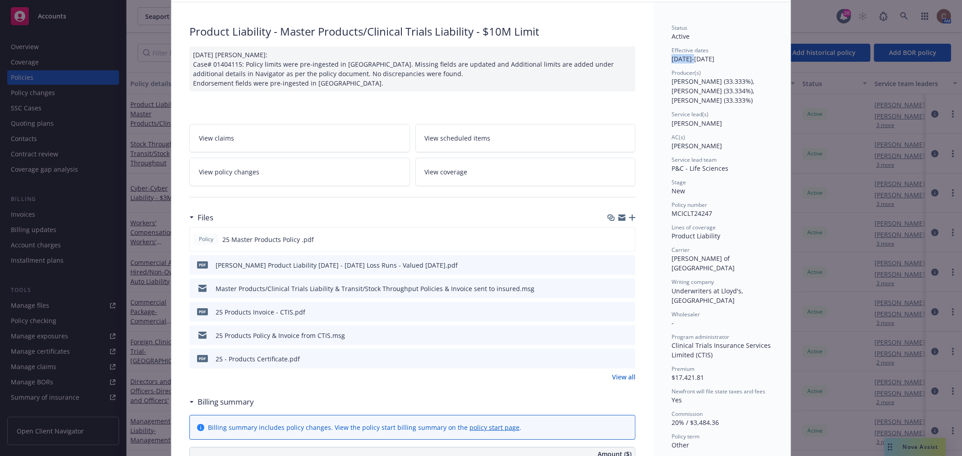
drag, startPoint x: 702, startPoint y: 55, endPoint x: 546, endPoint y: 6, distance: 163.8
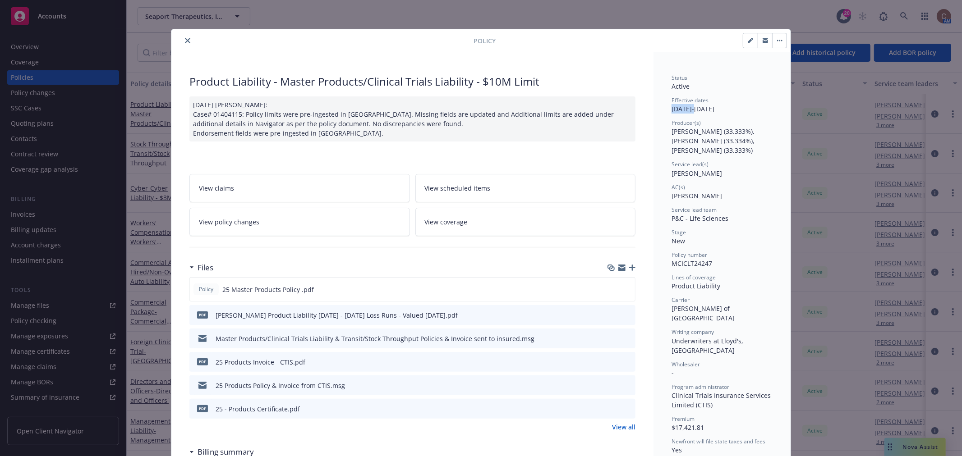
click at [185, 41] on icon "close" at bounding box center [187, 40] width 5 height 5
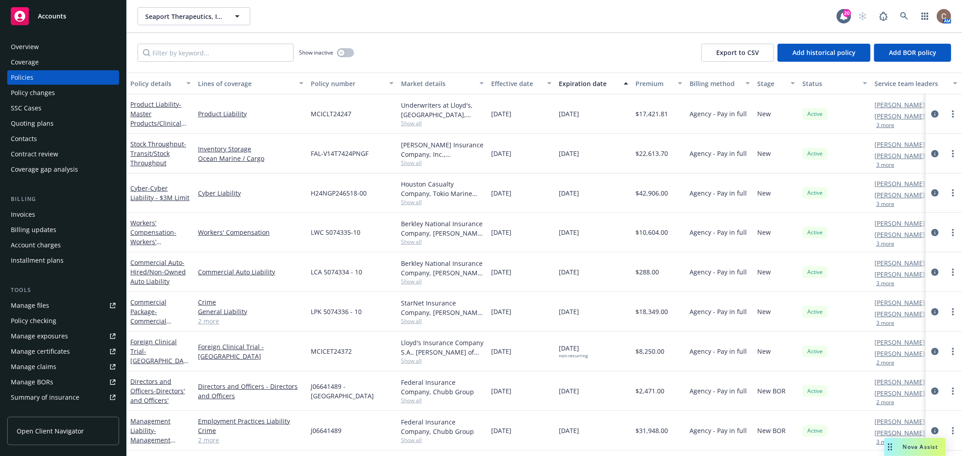
click at [147, 148] on div "Stock Throughput - Transit/Stock Throughput" at bounding box center [160, 153] width 60 height 28
click at [158, 145] on link "Stock Throughput - Transit/Stock Throughput" at bounding box center [158, 154] width 56 height 28
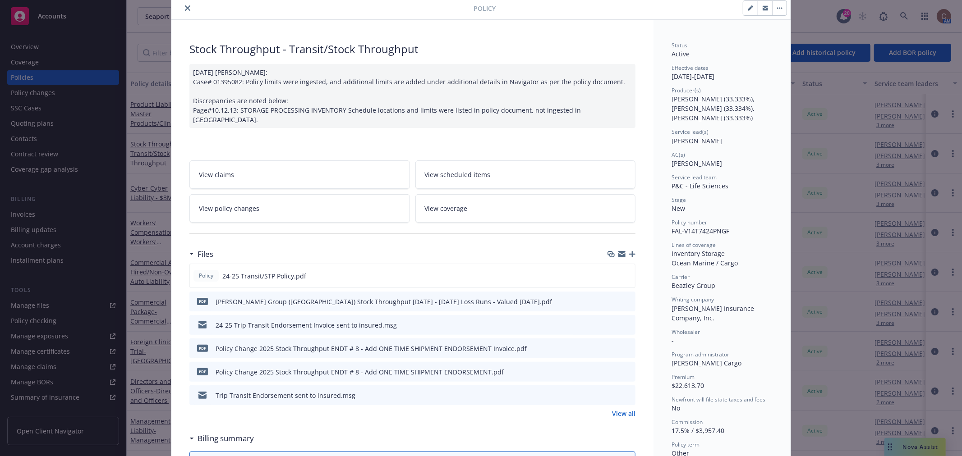
scroll to position [50, 0]
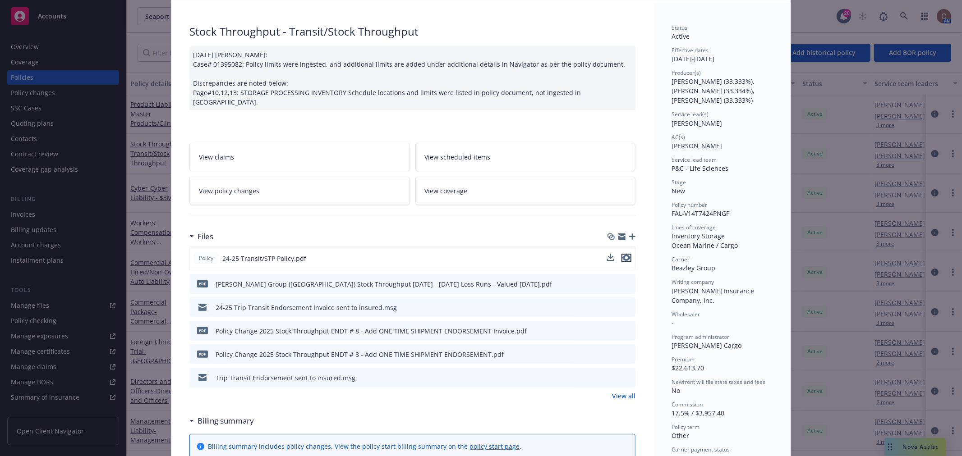
click at [625, 255] on icon "preview file" at bounding box center [626, 258] width 8 height 6
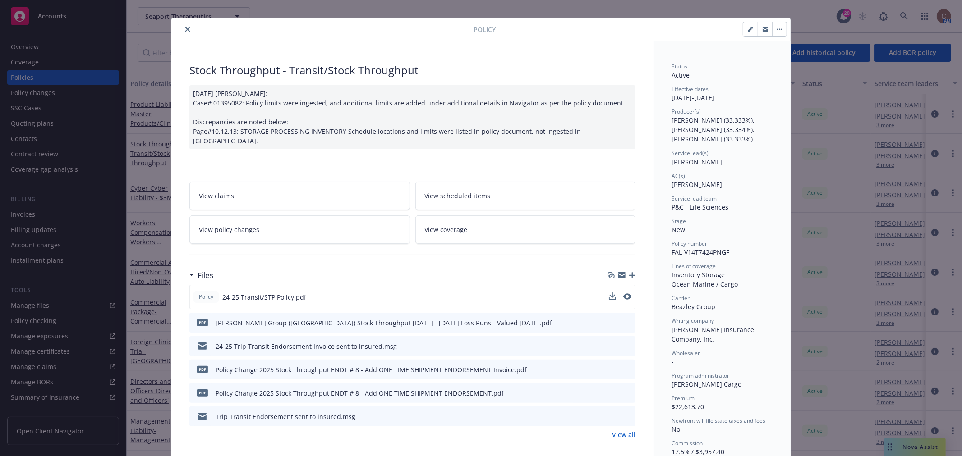
scroll to position [0, 0]
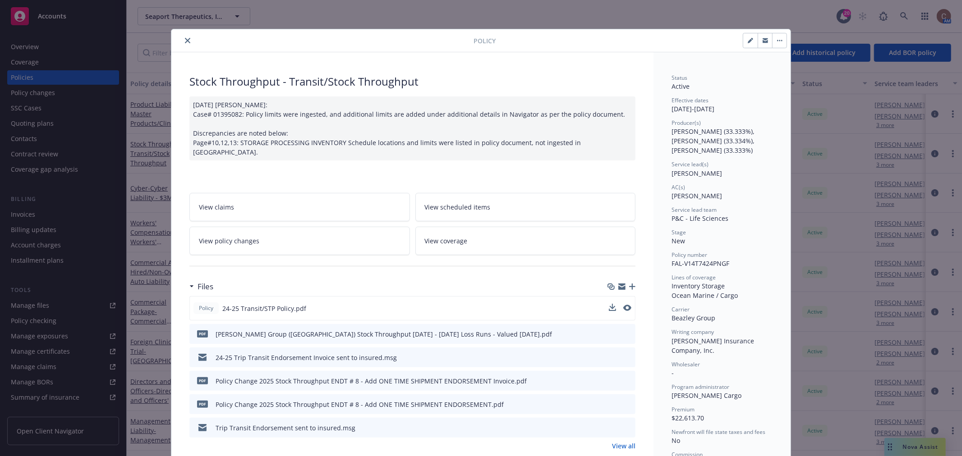
click at [185, 41] on icon "close" at bounding box center [187, 40] width 5 height 5
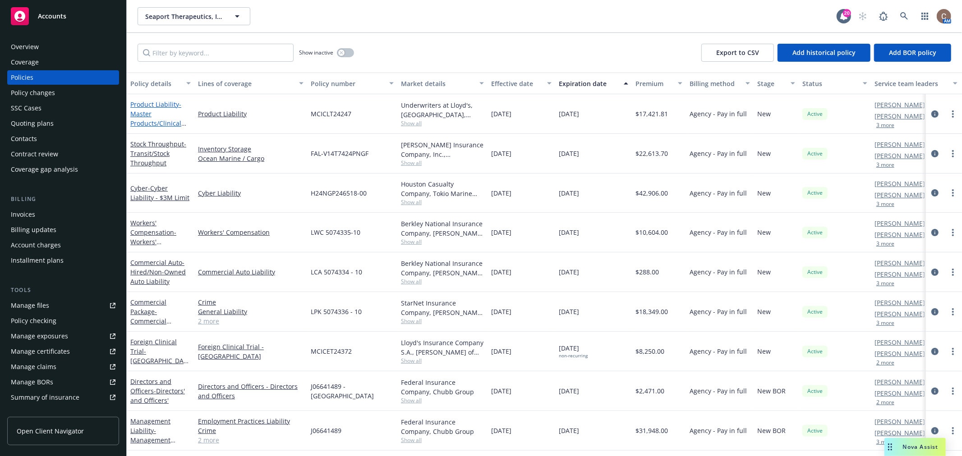
click at [140, 110] on span "- Master Products/Clinical Trials Liability - $10M Limit" at bounding box center [158, 123] width 56 height 46
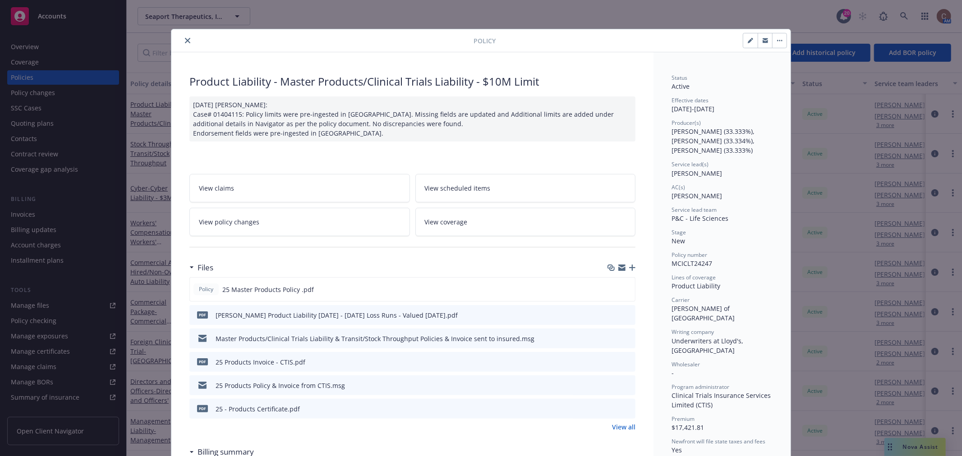
scroll to position [27, 0]
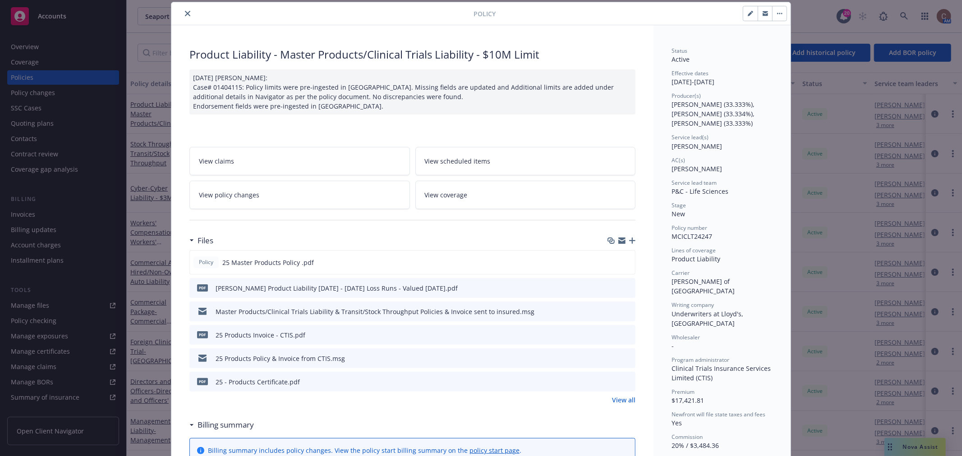
click at [615, 400] on link "View all" at bounding box center [623, 400] width 23 height 9
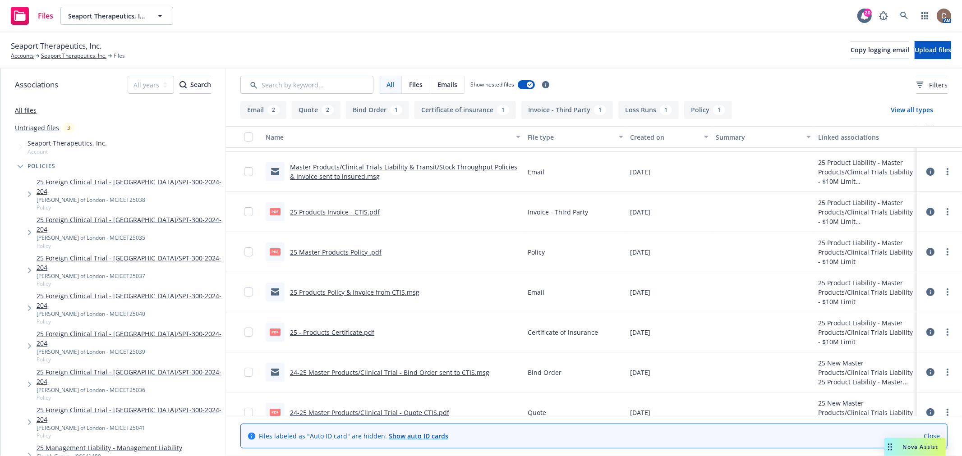
scroll to position [92, 0]
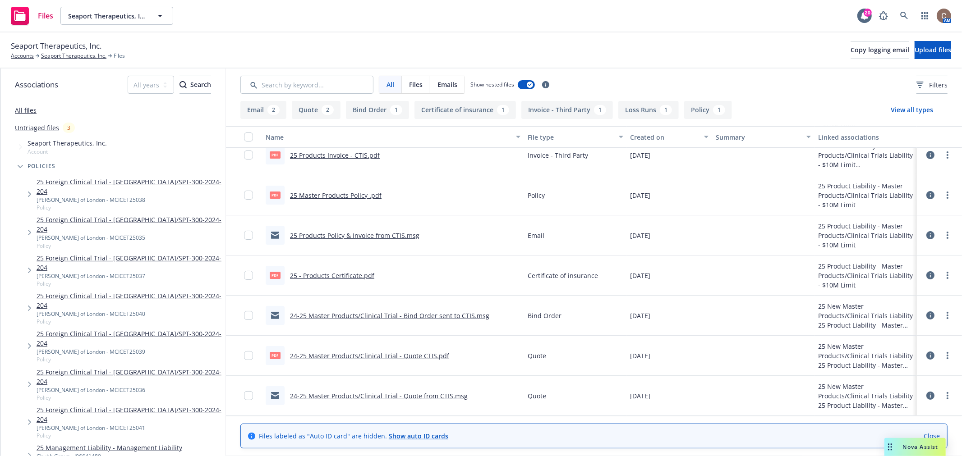
click at [415, 355] on link "24-25 Master Products/Clinical Trial - Quote CTIS.pdf" at bounding box center [369, 356] width 159 height 9
click at [375, 315] on link "24-25 Master Products/Clinical Trial - Bind Order sent to CTIS.msg" at bounding box center [389, 316] width 199 height 9
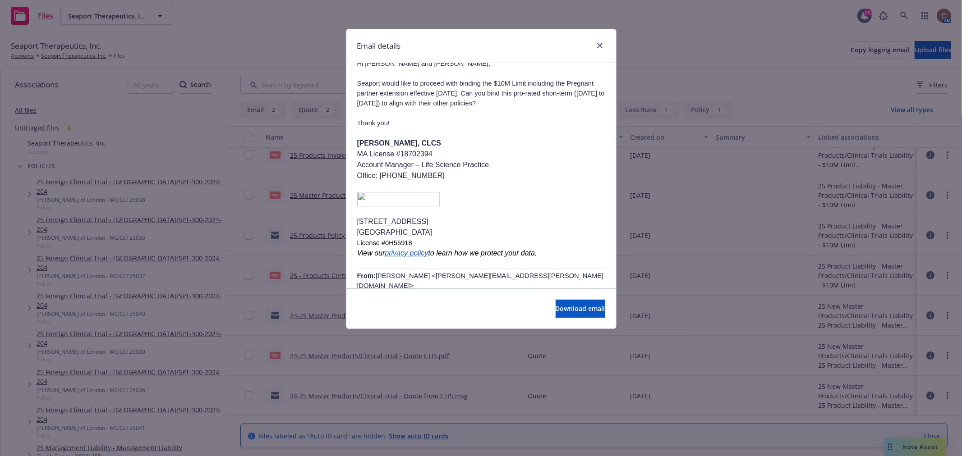
scroll to position [0, 0]
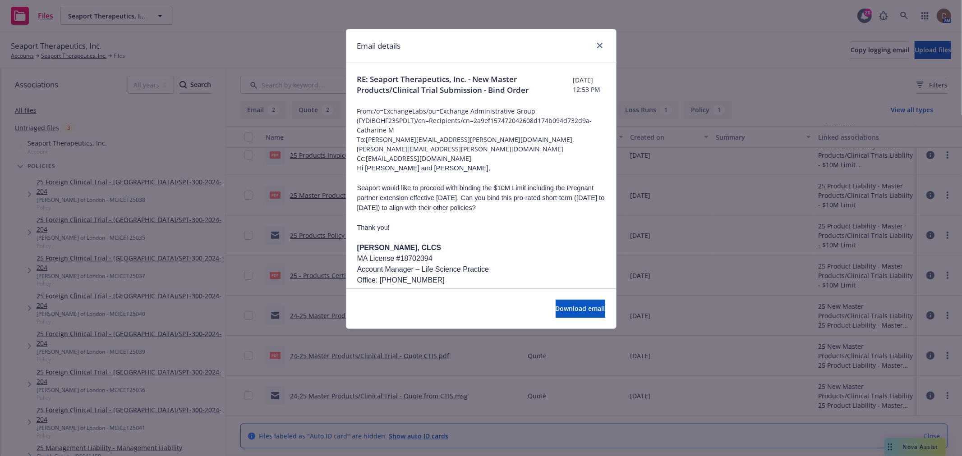
click at [591, 43] on div at bounding box center [598, 46] width 14 height 12
click at [600, 43] on icon "close" at bounding box center [599, 45] width 5 height 5
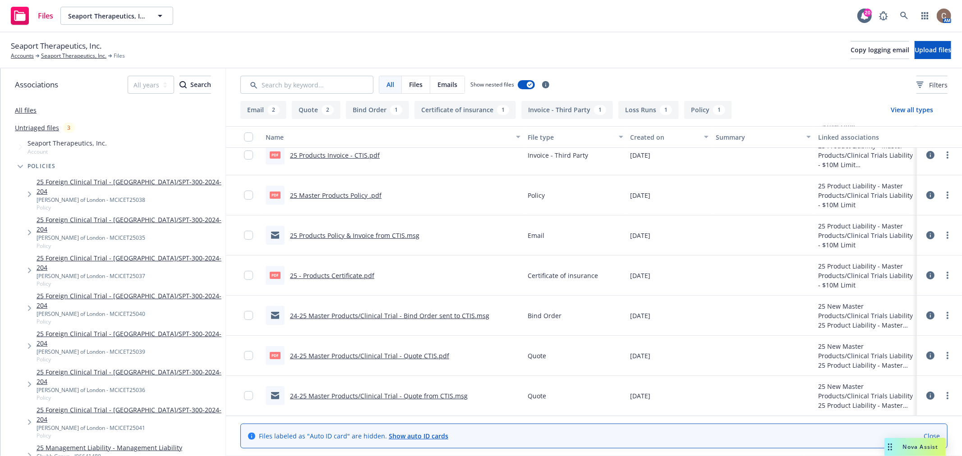
click at [44, 129] on link "Untriaged files" at bounding box center [37, 127] width 44 height 9
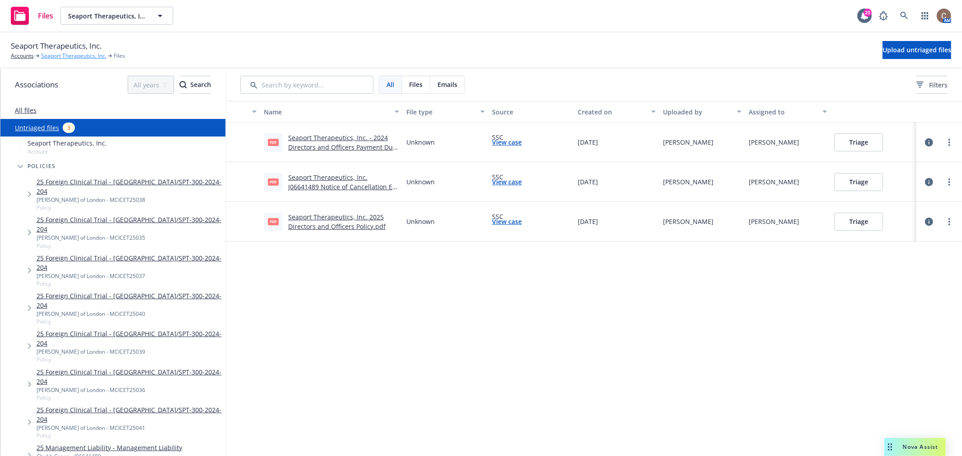
click at [60, 60] on link "Seaport Therapeutics, Inc." at bounding box center [73, 56] width 65 height 8
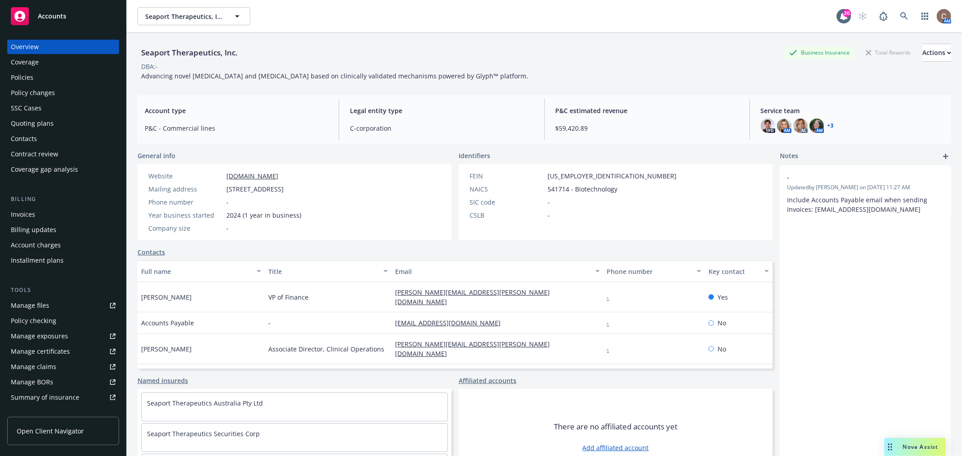
click at [56, 123] on div "Quoting plans" at bounding box center [63, 123] width 105 height 14
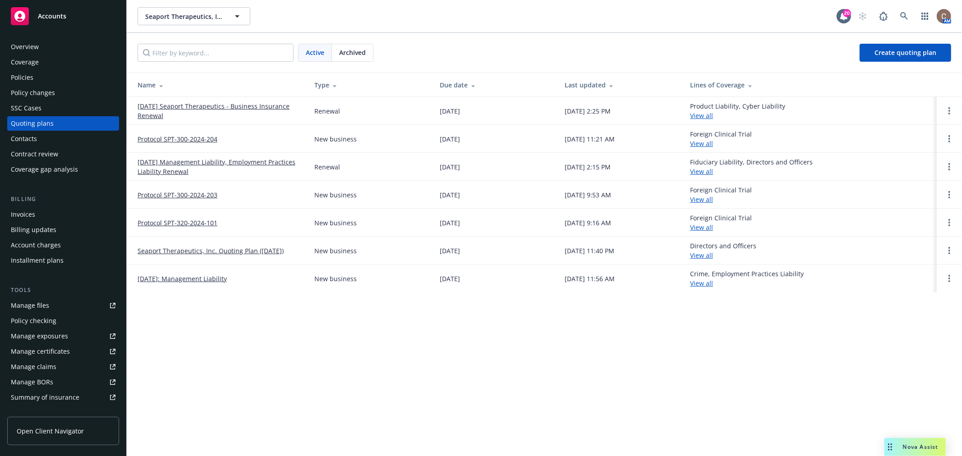
click at [209, 106] on link "[DATE] Seaport Therapeutics - Business Insurance Renewal" at bounding box center [219, 110] width 162 height 19
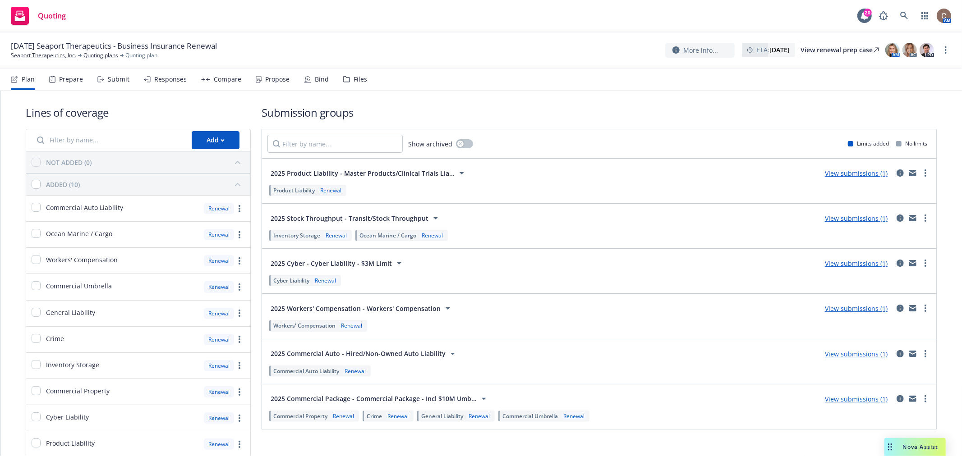
click at [169, 80] on div "Responses" at bounding box center [170, 79] width 32 height 7
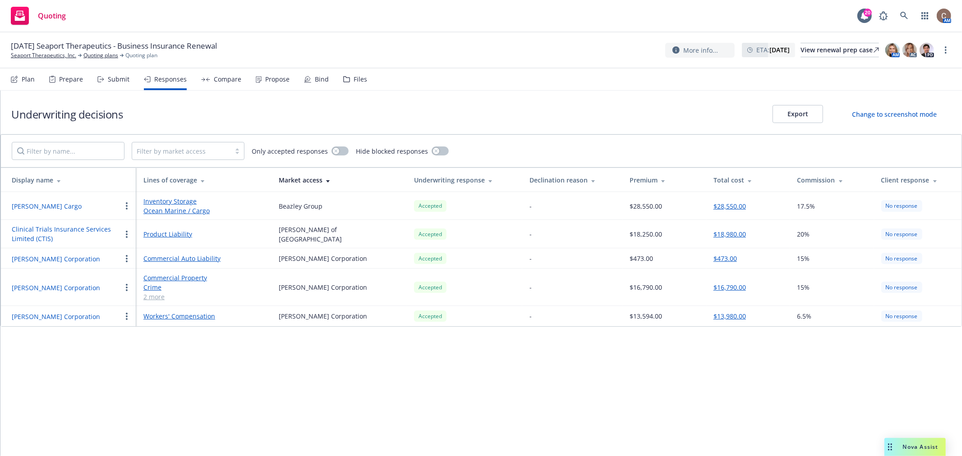
click at [636, 382] on div "Underwriting decisions Export Change to screenshot mode Filter by market access…" at bounding box center [481, 274] width 962 height 366
click at [116, 73] on div "Submit" at bounding box center [113, 80] width 32 height 22
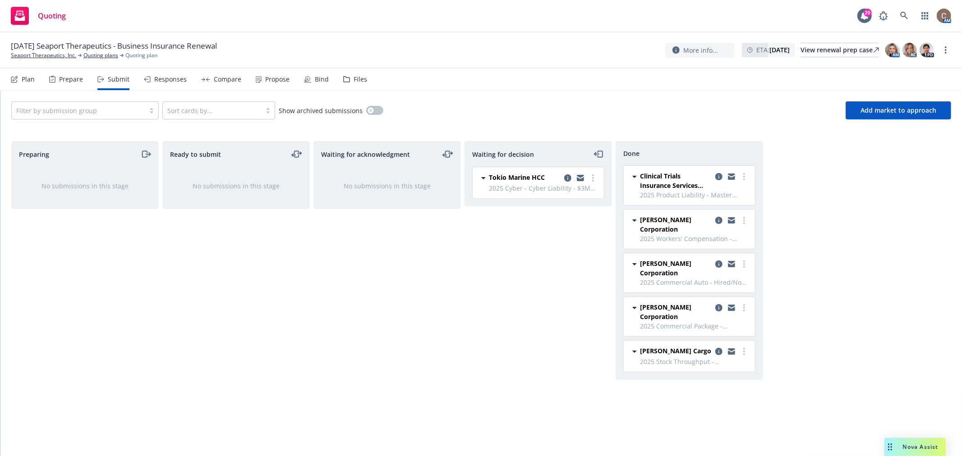
click at [581, 244] on div "Waiting for decision Tokio Marine HCC 2025 Cyber - Cyber Liability - $3M Limit …" at bounding box center [538, 289] width 147 height 296
click at [281, 78] on div "Propose" at bounding box center [277, 79] width 24 height 7
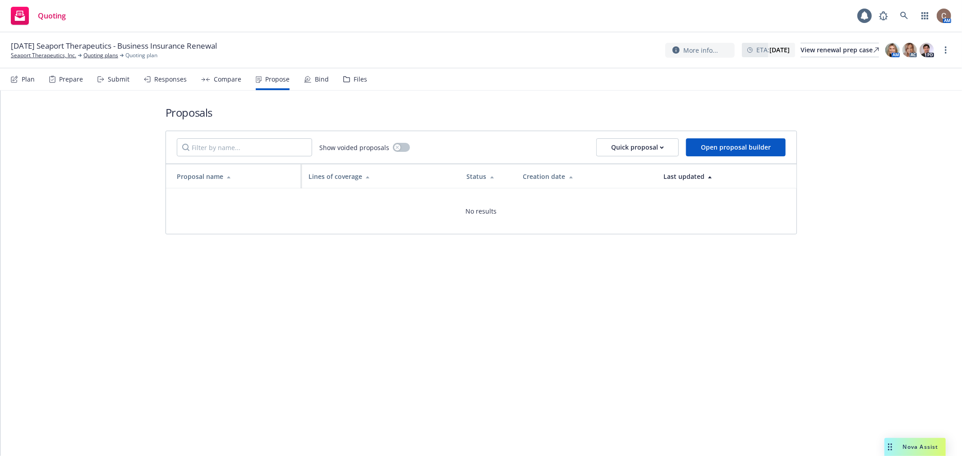
click at [232, 79] on div "Compare" at bounding box center [228, 79] width 28 height 7
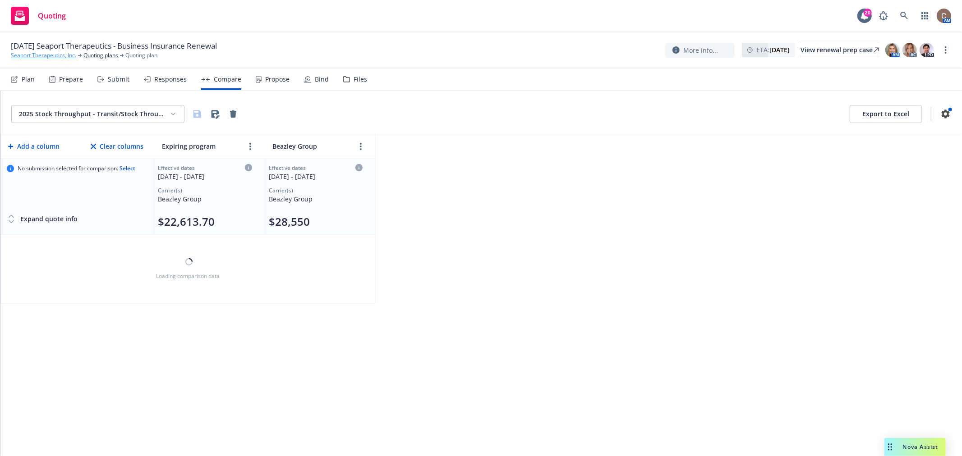
click at [37, 53] on link "Seaport Therapeutics, Inc." at bounding box center [43, 55] width 65 height 8
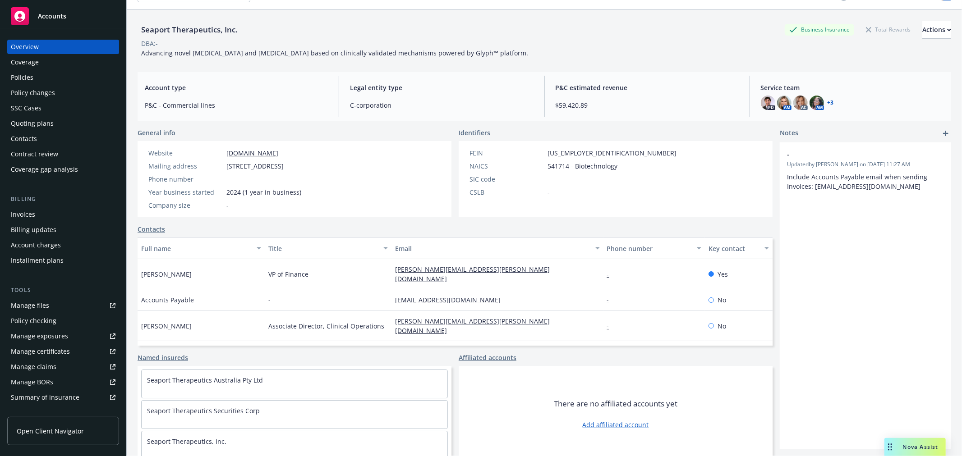
scroll to position [33, 0]
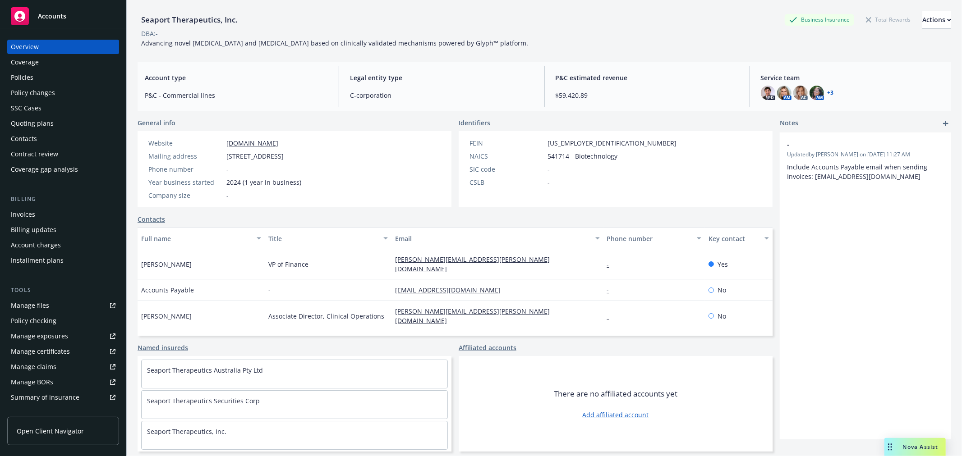
click at [32, 77] on div "Policies" at bounding box center [22, 77] width 23 height 14
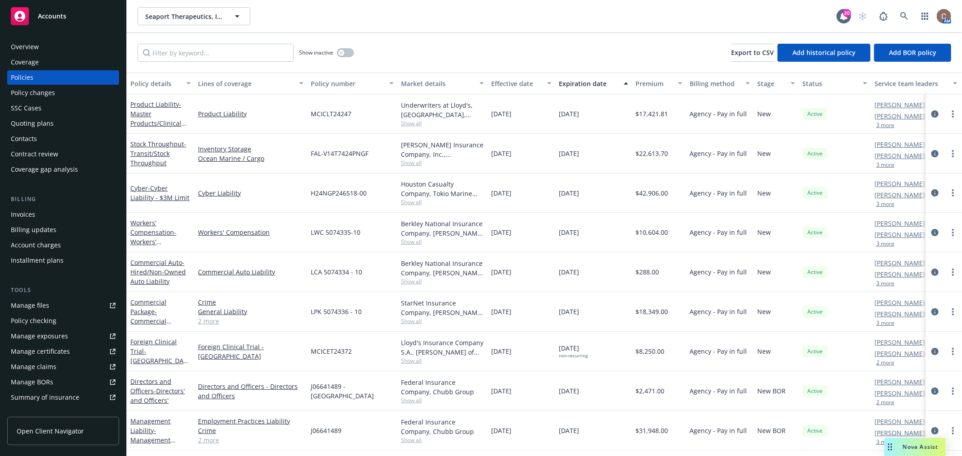
click at [50, 352] on div "Manage certificates" at bounding box center [40, 352] width 59 height 14
click at [149, 152] on span "- Transit/Stock Throughput" at bounding box center [158, 154] width 56 height 28
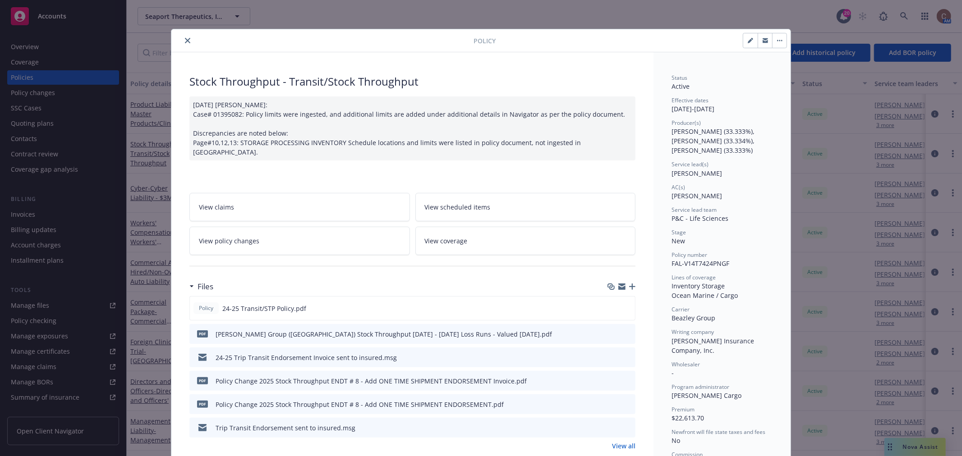
click at [185, 43] on icon "close" at bounding box center [187, 40] width 5 height 5
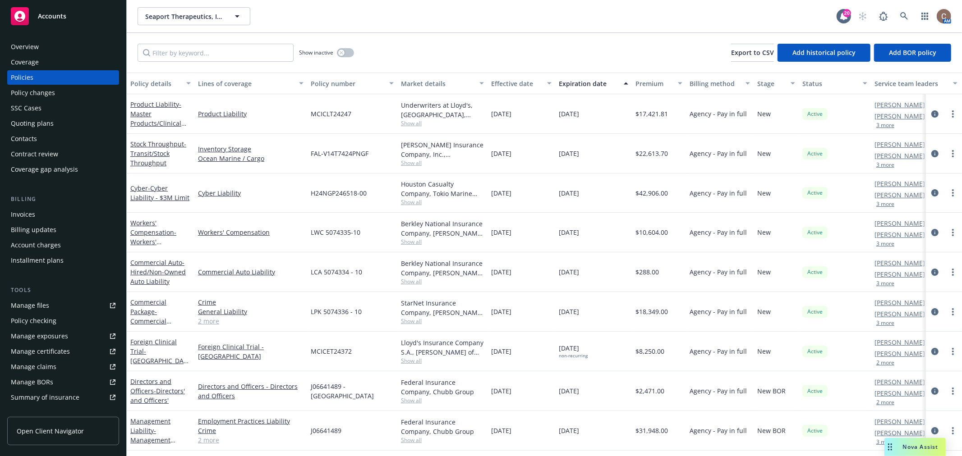
click at [51, 306] on link "Manage files" at bounding box center [63, 306] width 112 height 14
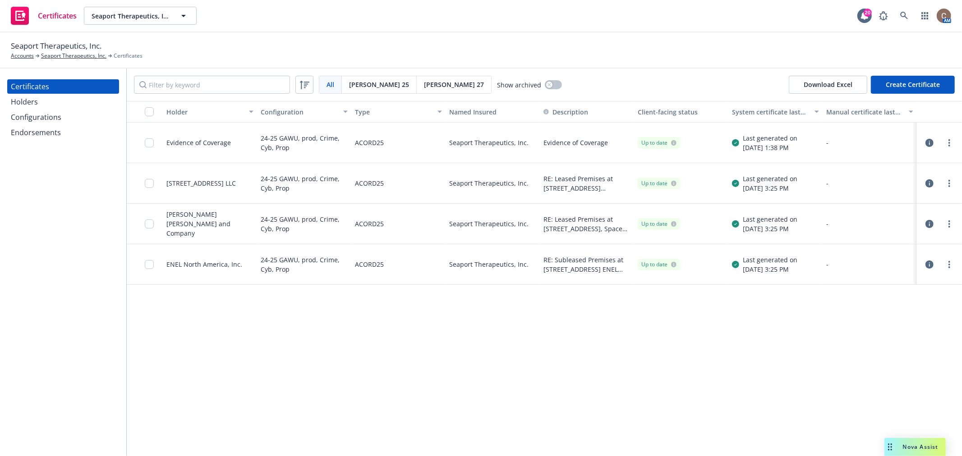
click at [313, 343] on div "Holder Configuration Type Named Insured Description Client-facing status System…" at bounding box center [544, 278] width 835 height 355
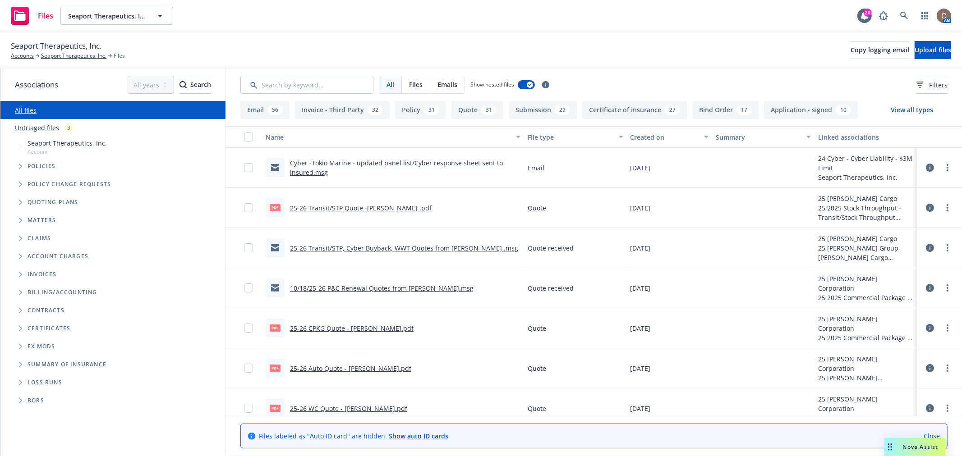
click at [332, 210] on link "25-26 Transit/STP Quote -[PERSON_NAME] .pdf" at bounding box center [361, 208] width 142 height 9
